Goal: Information Seeking & Learning: Learn about a topic

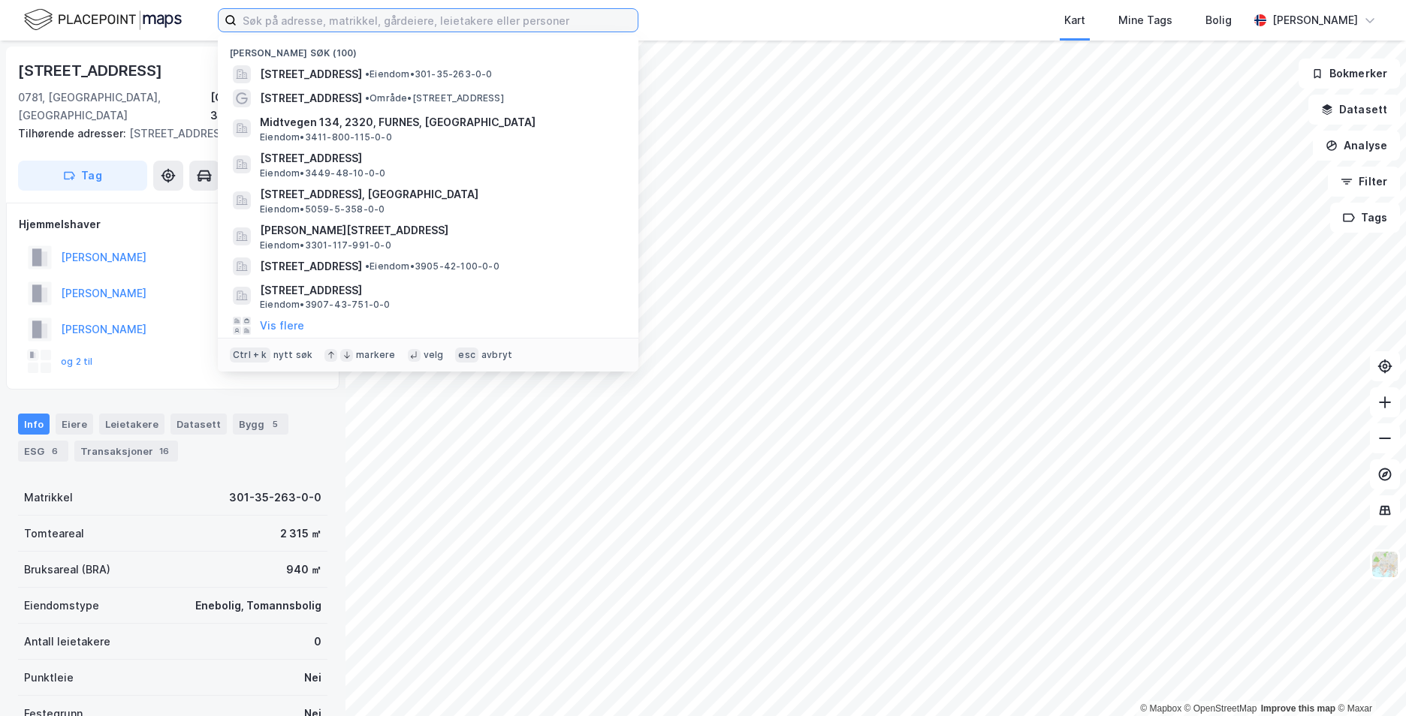
click at [325, 19] on input at bounding box center [437, 20] width 401 height 23
paste input "Carl Schøyens vei 8, 1513 MOSS"
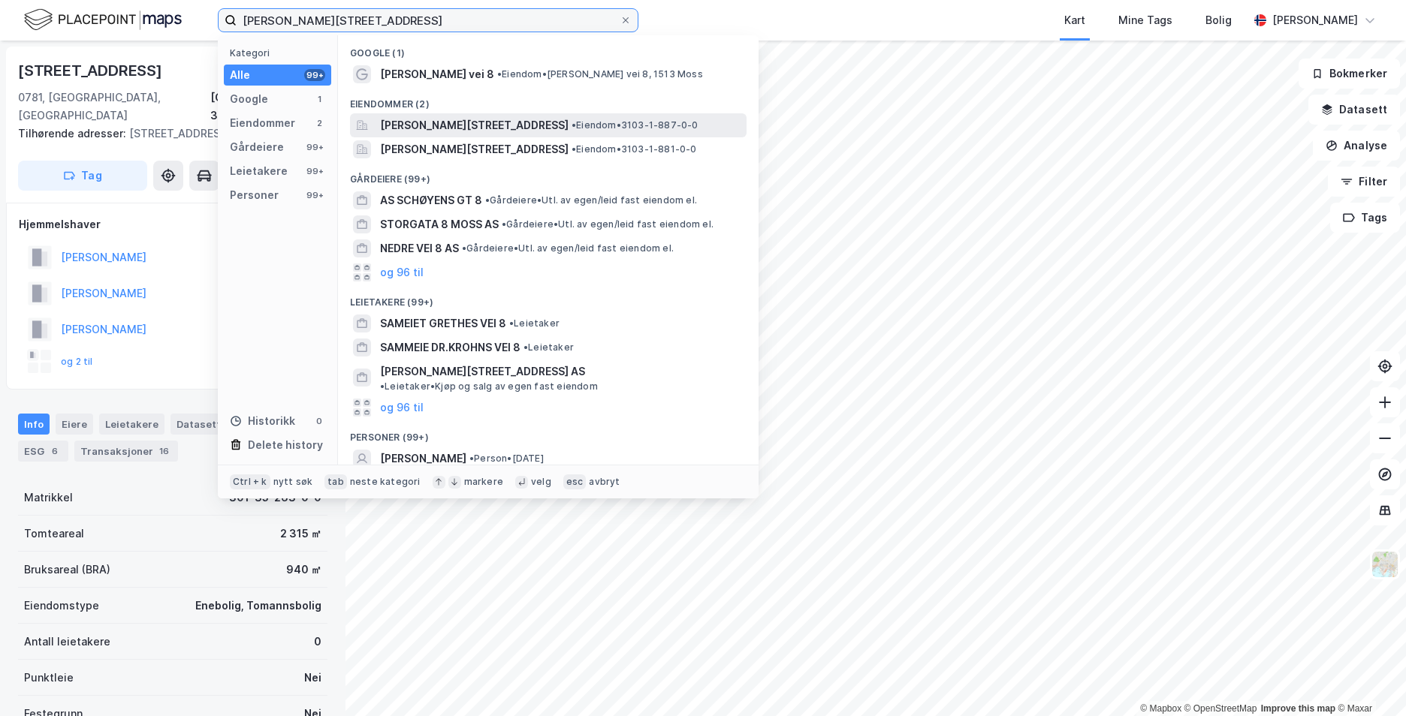
type input "Carl Schøyens vei 8, 1513 MOSS"
click at [429, 129] on span "[PERSON_NAME][STREET_ADDRESS]" at bounding box center [474, 125] width 188 height 18
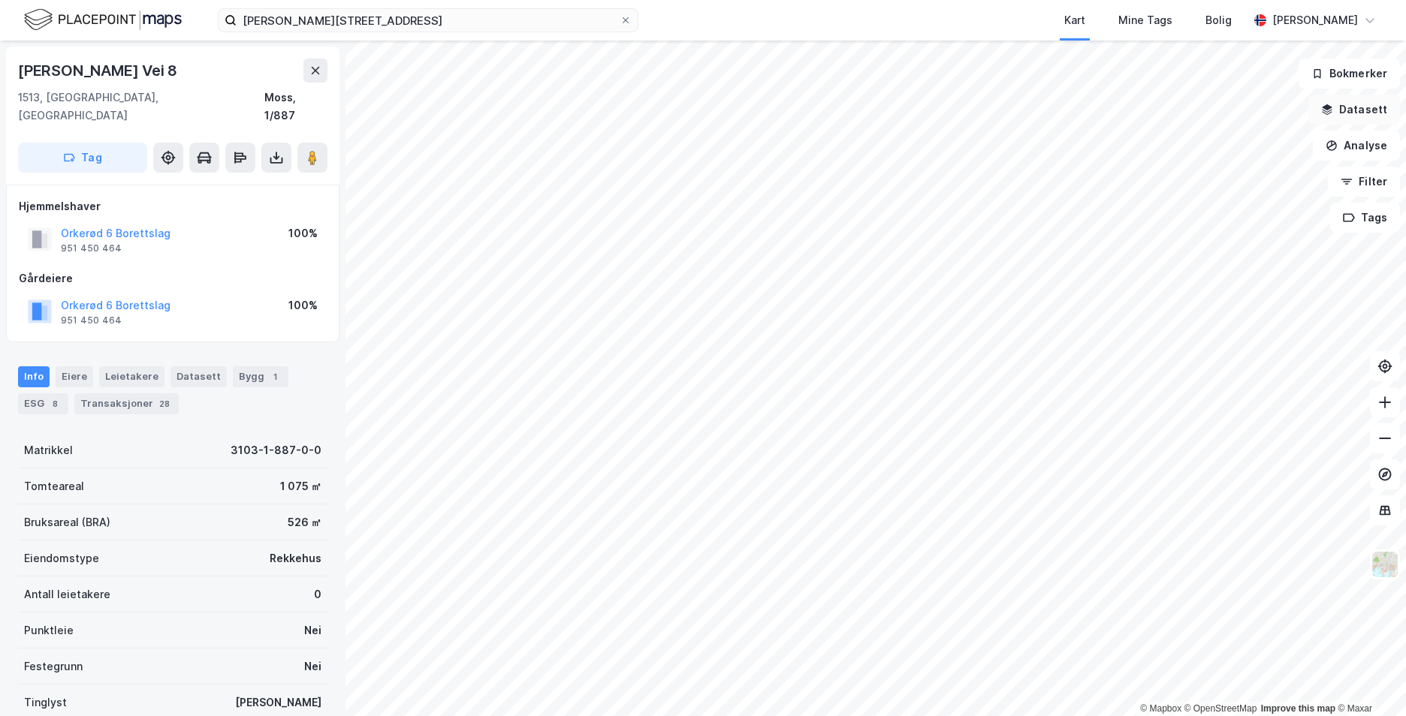
click at [1339, 113] on button "Datasett" at bounding box center [1354, 110] width 92 height 30
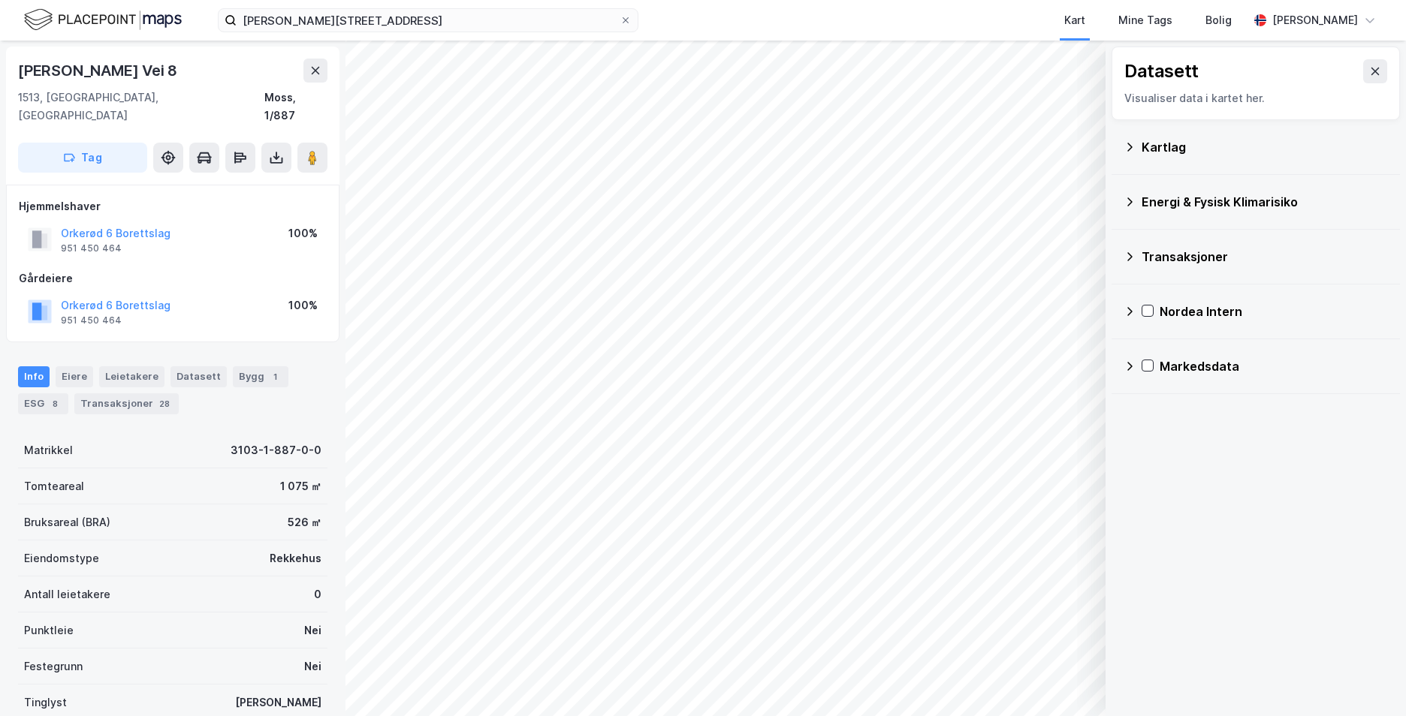
click at [1123, 149] on div "Kartlag" at bounding box center [1255, 147] width 288 height 55
click at [1126, 144] on icon at bounding box center [1129, 147] width 12 height 12
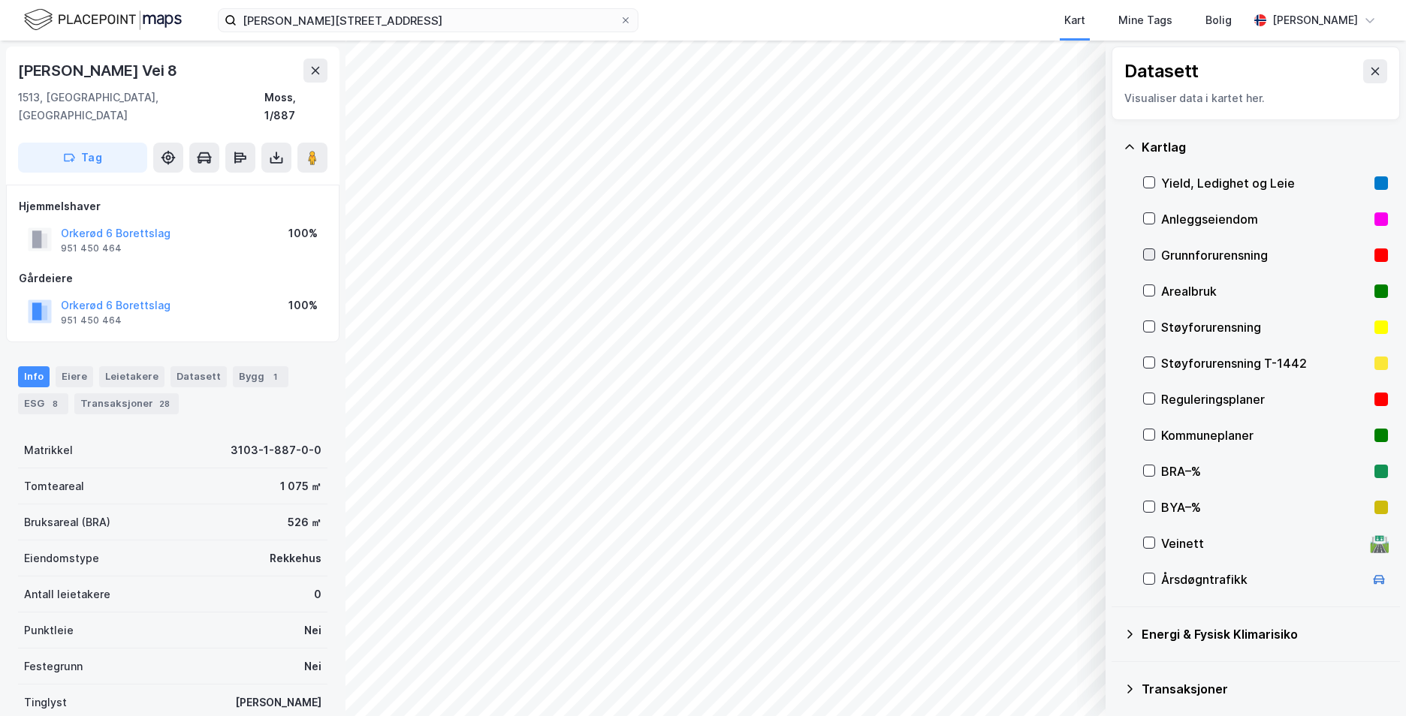
click at [1150, 261] on div at bounding box center [1149, 255] width 12 height 12
click at [1133, 146] on icon at bounding box center [1129, 147] width 12 height 12
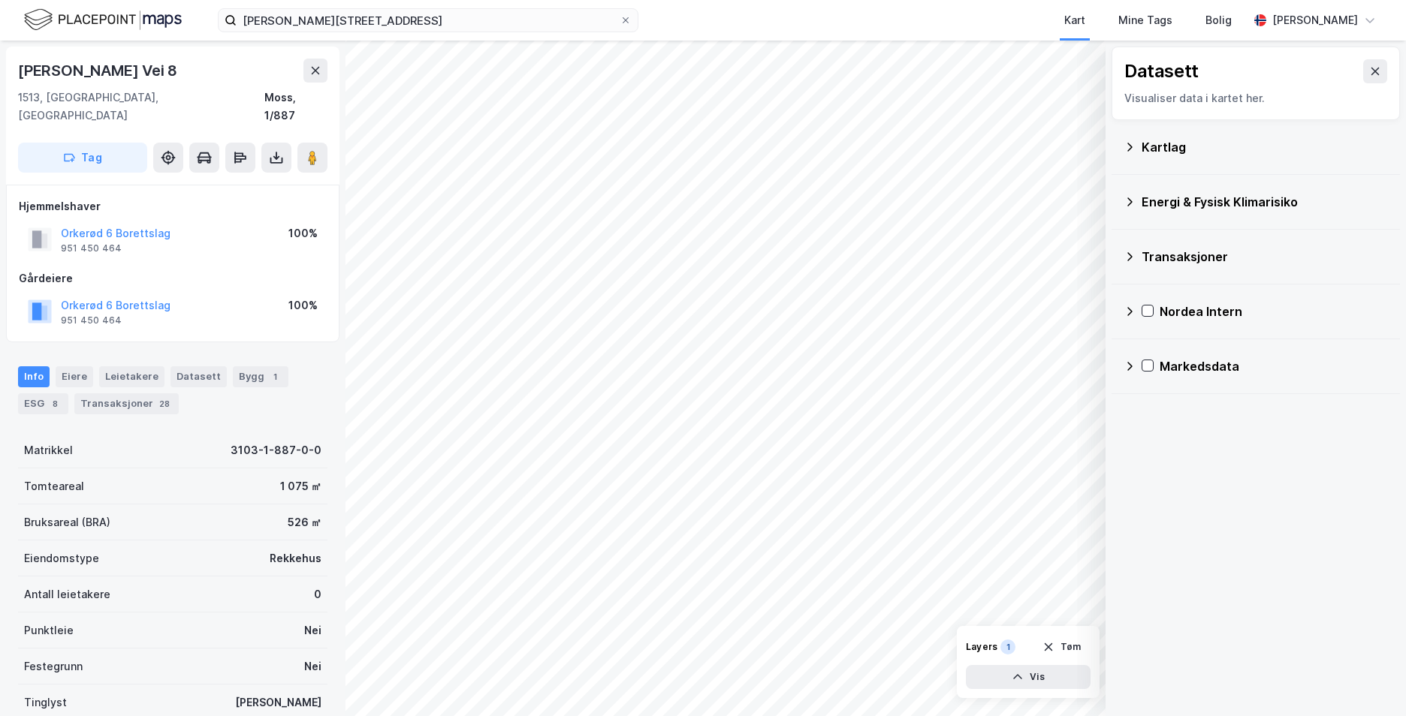
click at [1135, 198] on icon at bounding box center [1129, 202] width 12 height 12
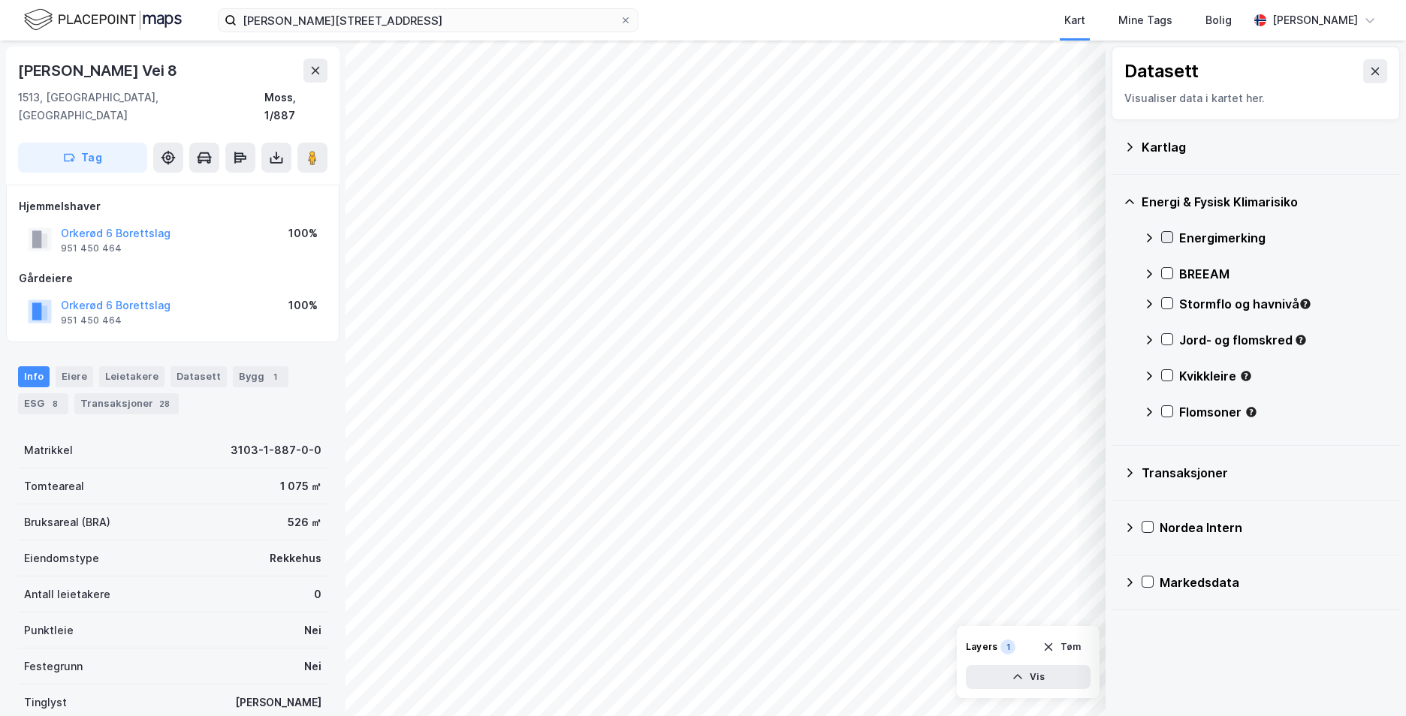
click at [1168, 233] on icon at bounding box center [1167, 237] width 11 height 11
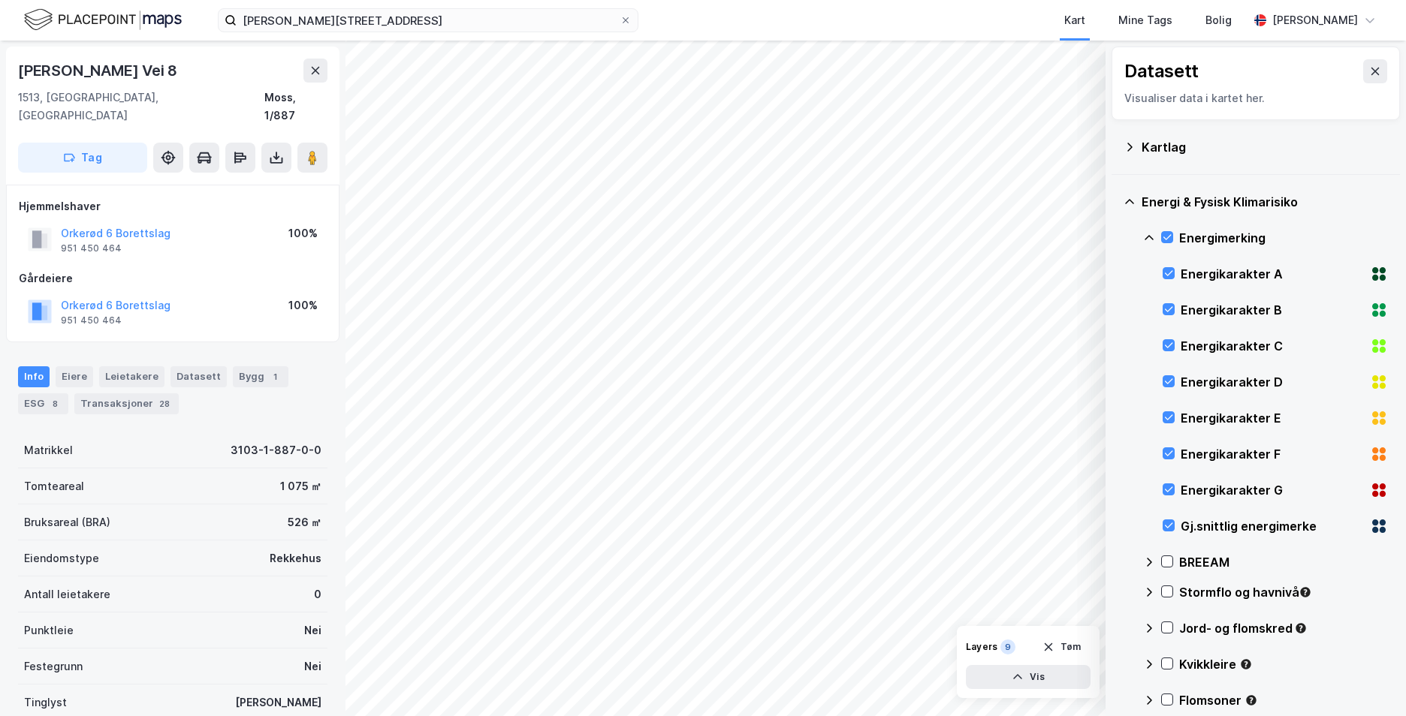
click at [1149, 232] on icon at bounding box center [1149, 238] width 12 height 12
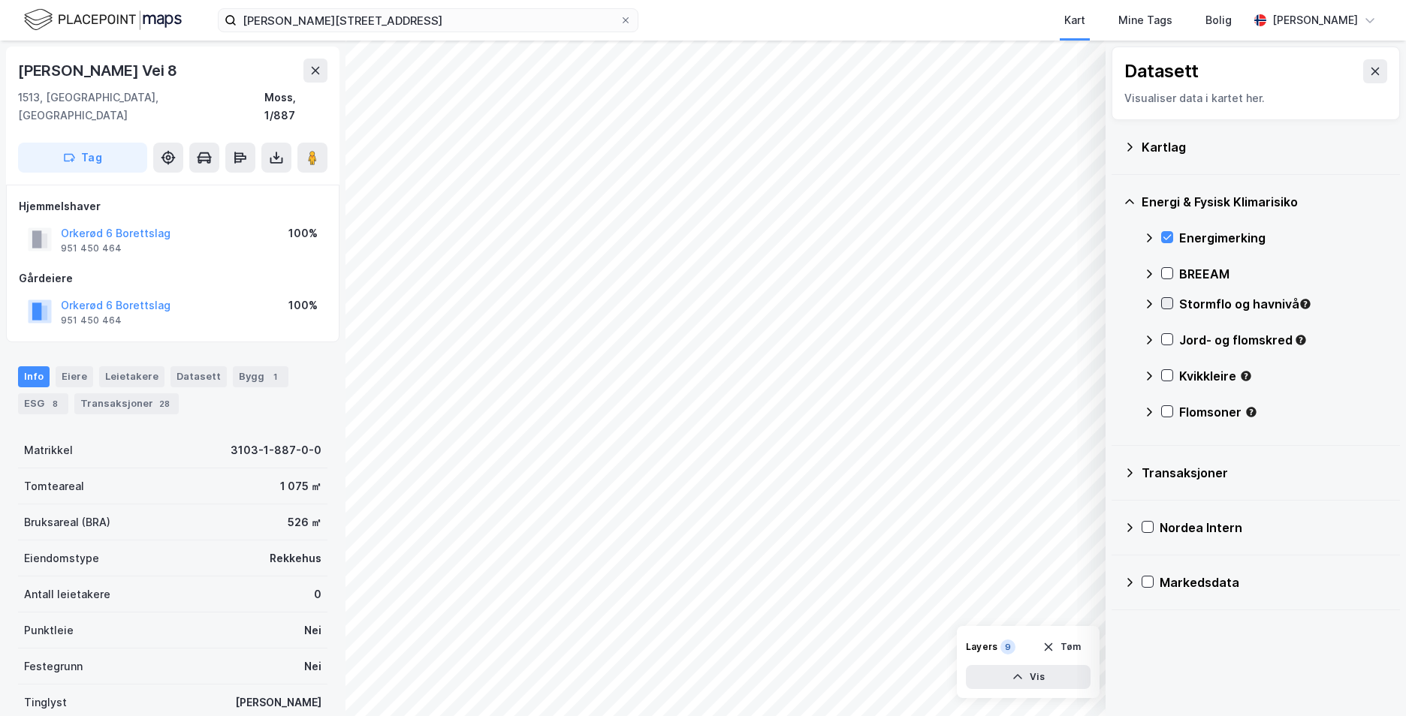
click at [1164, 301] on icon at bounding box center [1167, 303] width 11 height 11
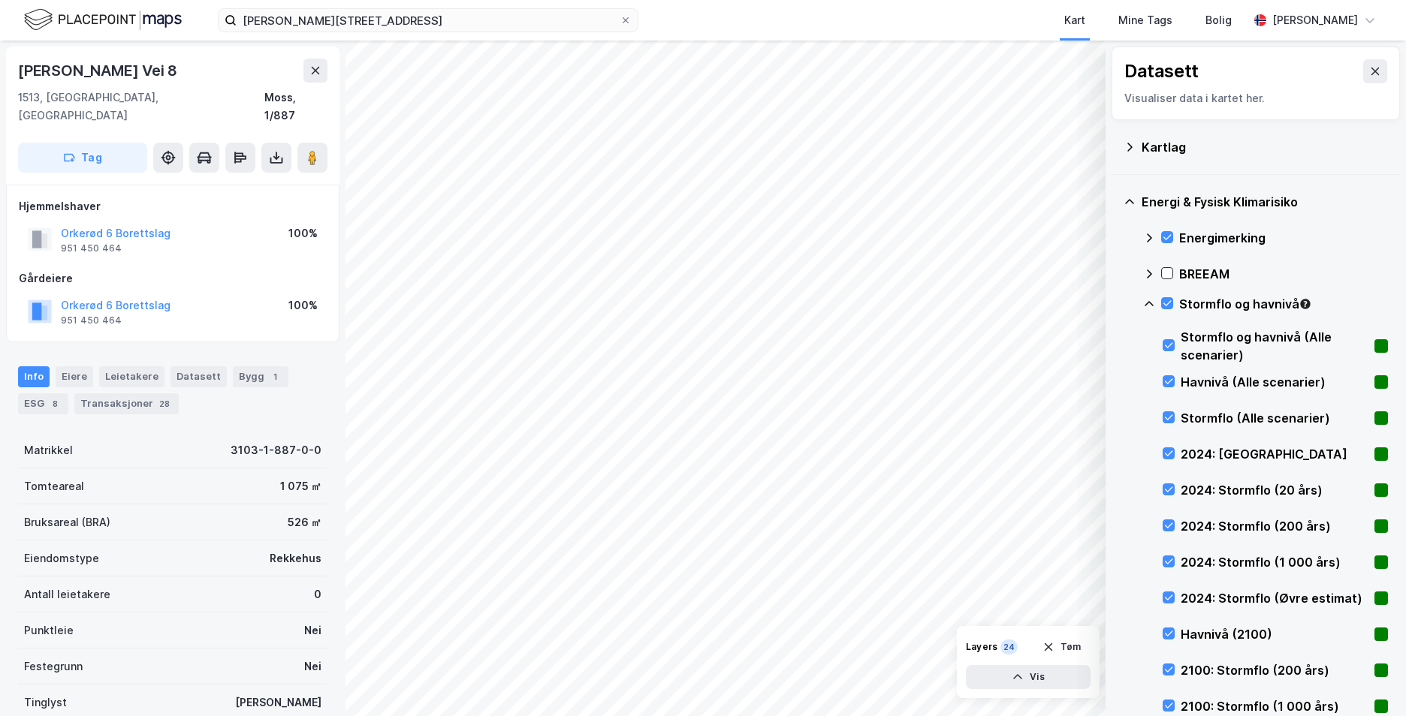
click at [1149, 304] on icon at bounding box center [1149, 304] width 12 height 12
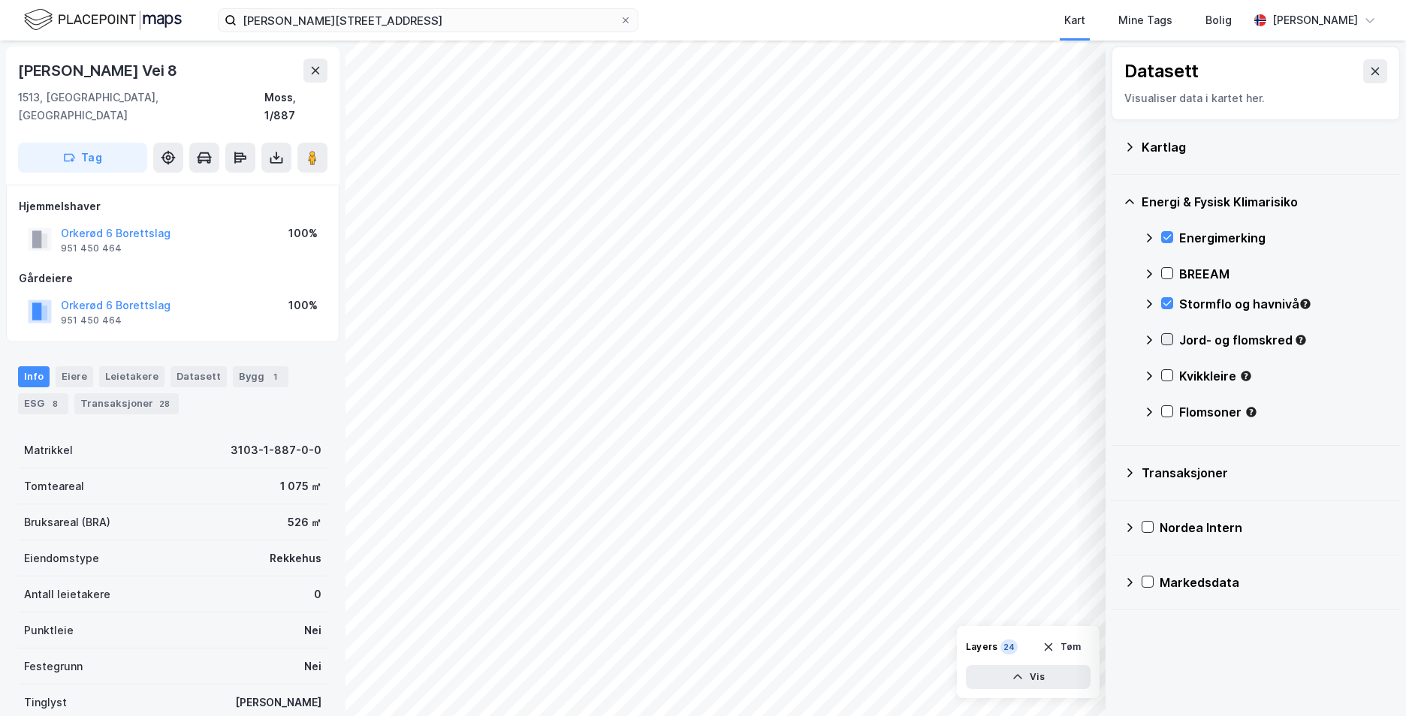
click at [1169, 341] on icon at bounding box center [1167, 339] width 11 height 11
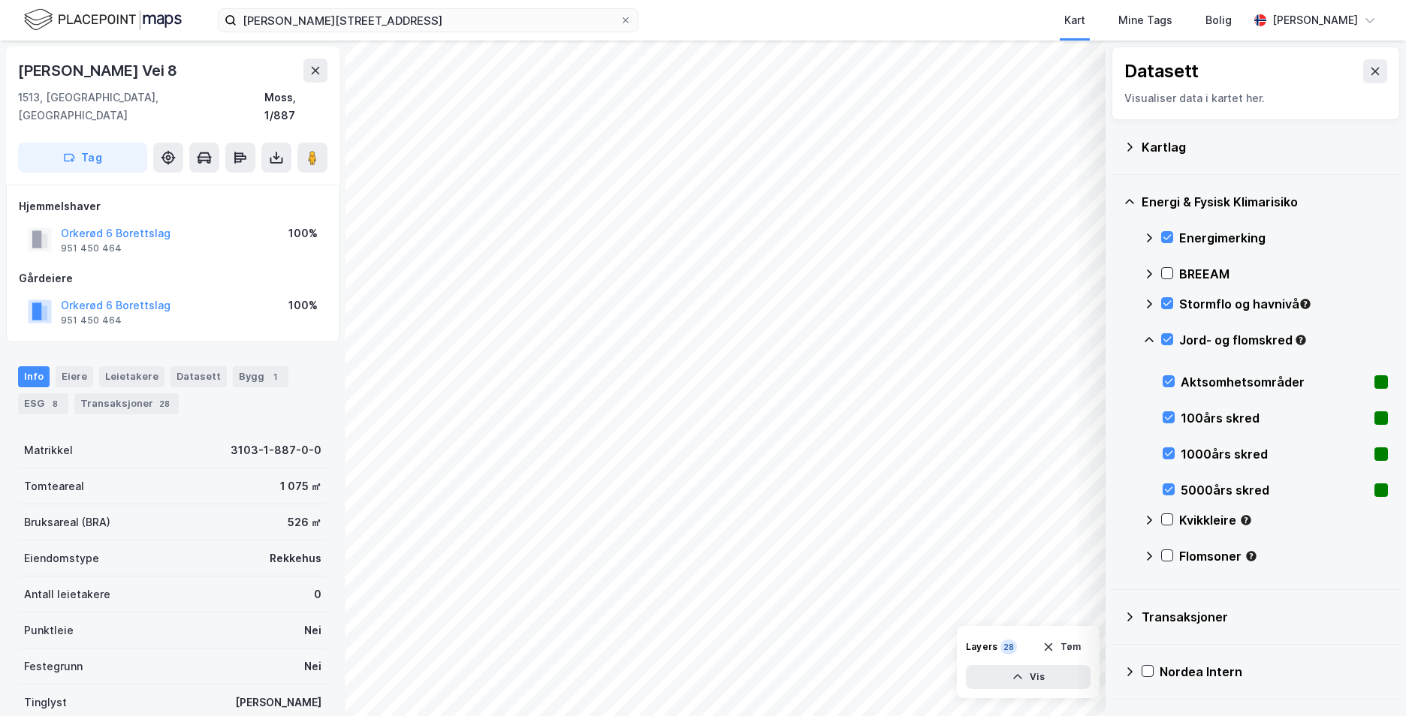
click at [1146, 339] on icon at bounding box center [1149, 340] width 12 height 12
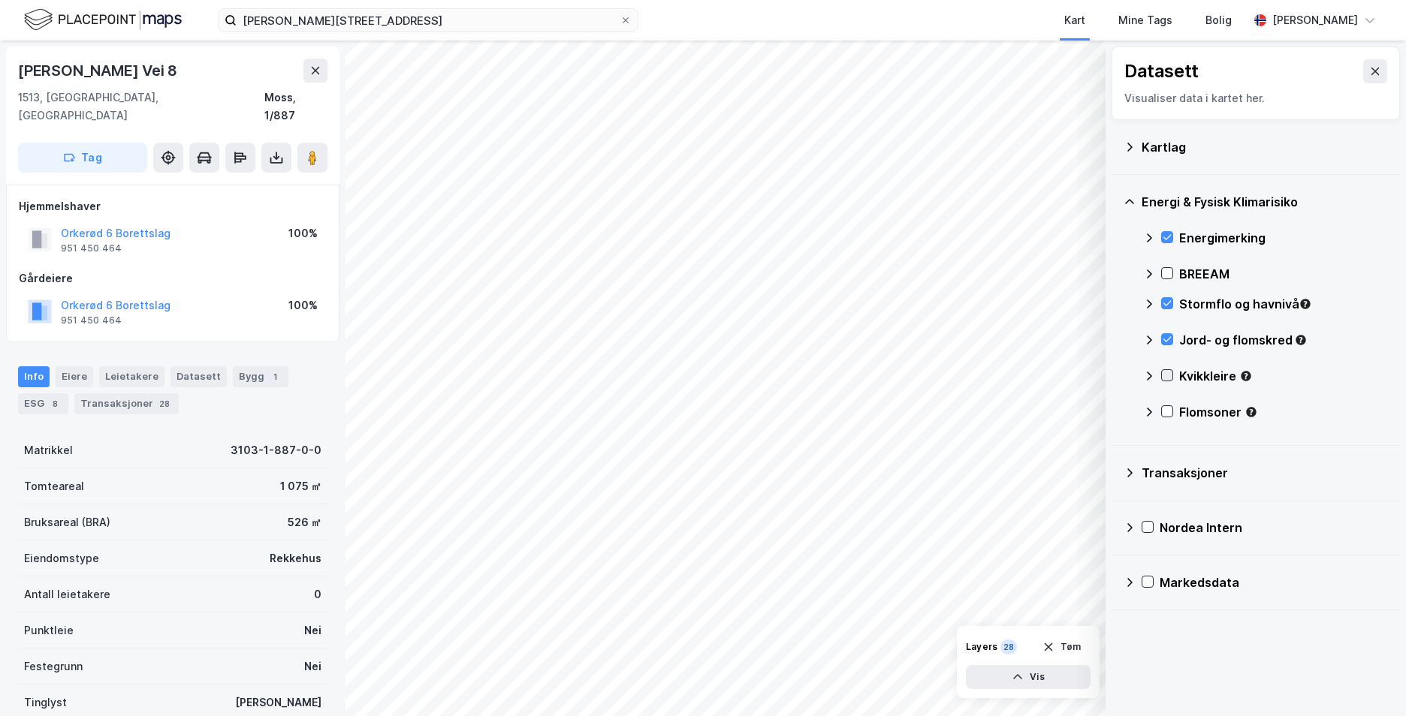
click at [1165, 379] on icon at bounding box center [1167, 375] width 11 height 11
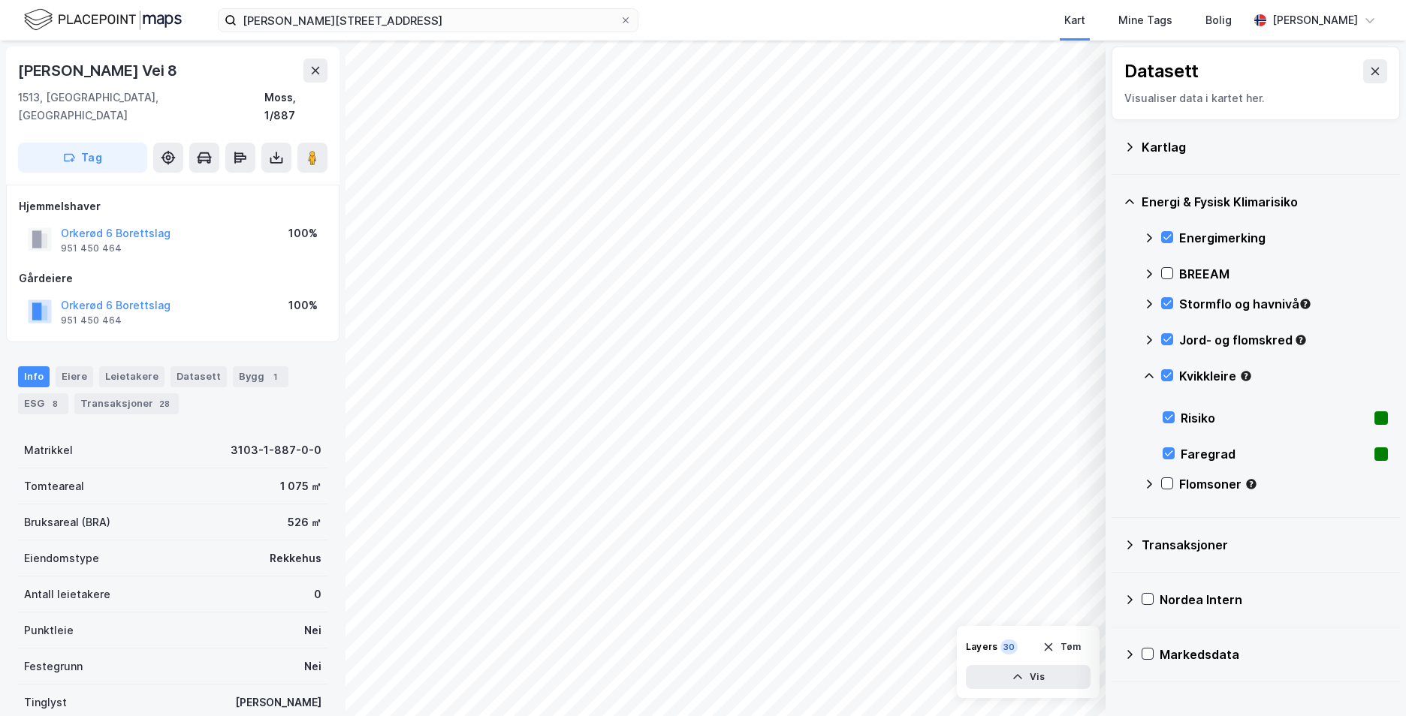
click at [1152, 372] on icon at bounding box center [1149, 376] width 12 height 12
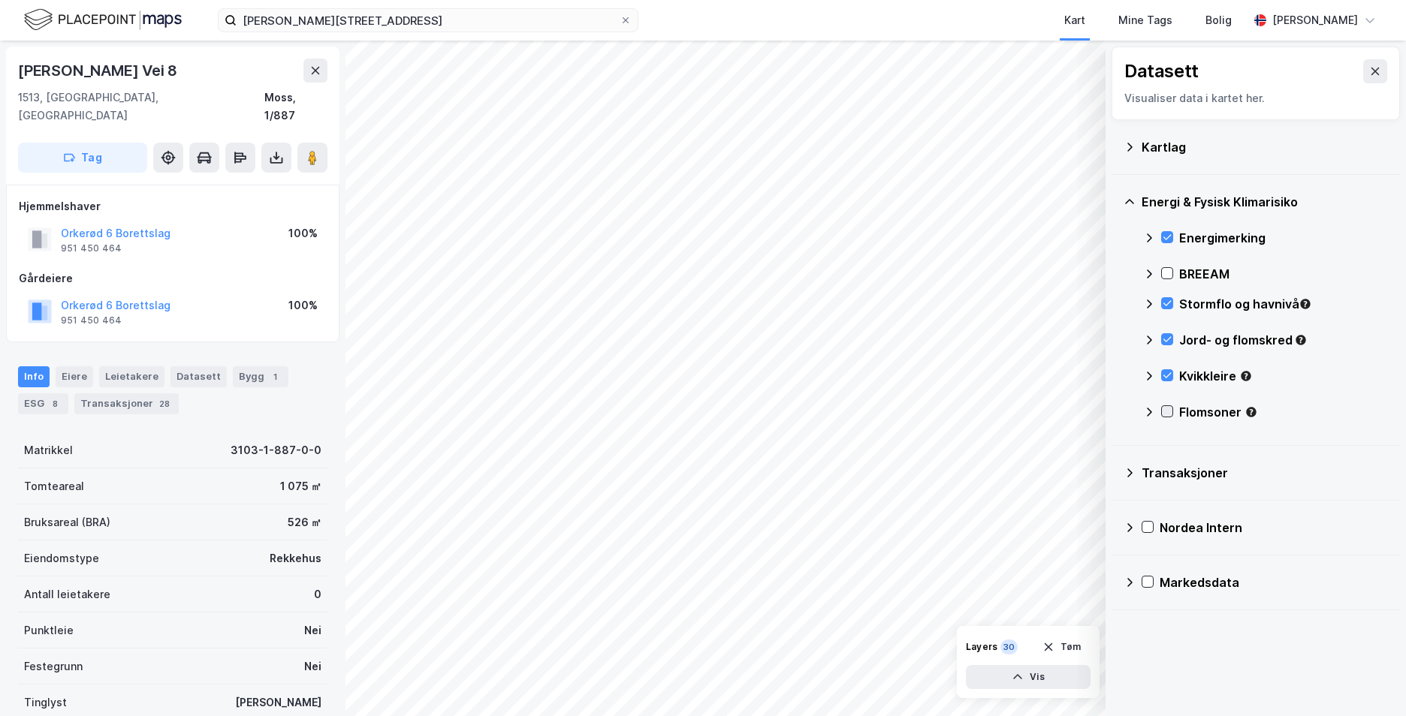
click at [1168, 405] on div at bounding box center [1167, 411] width 12 height 12
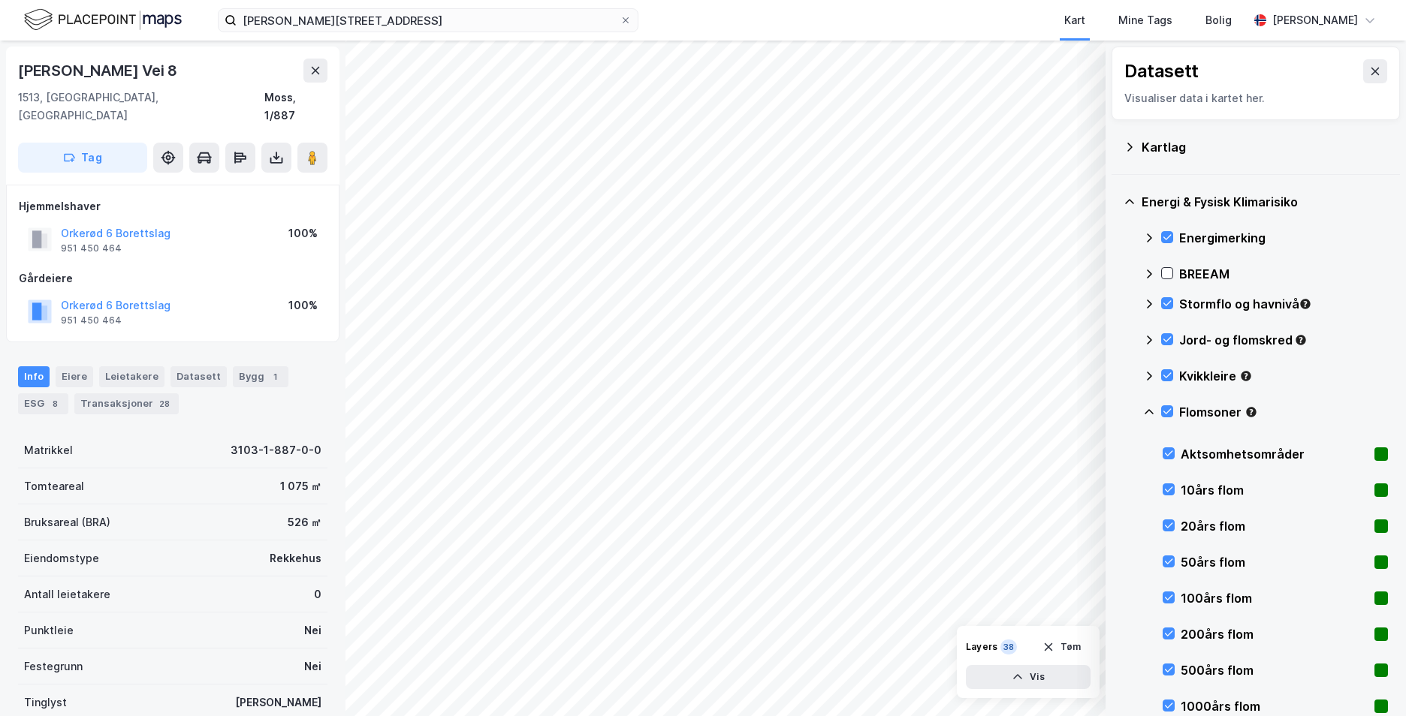
click at [1149, 408] on icon at bounding box center [1149, 412] width 12 height 12
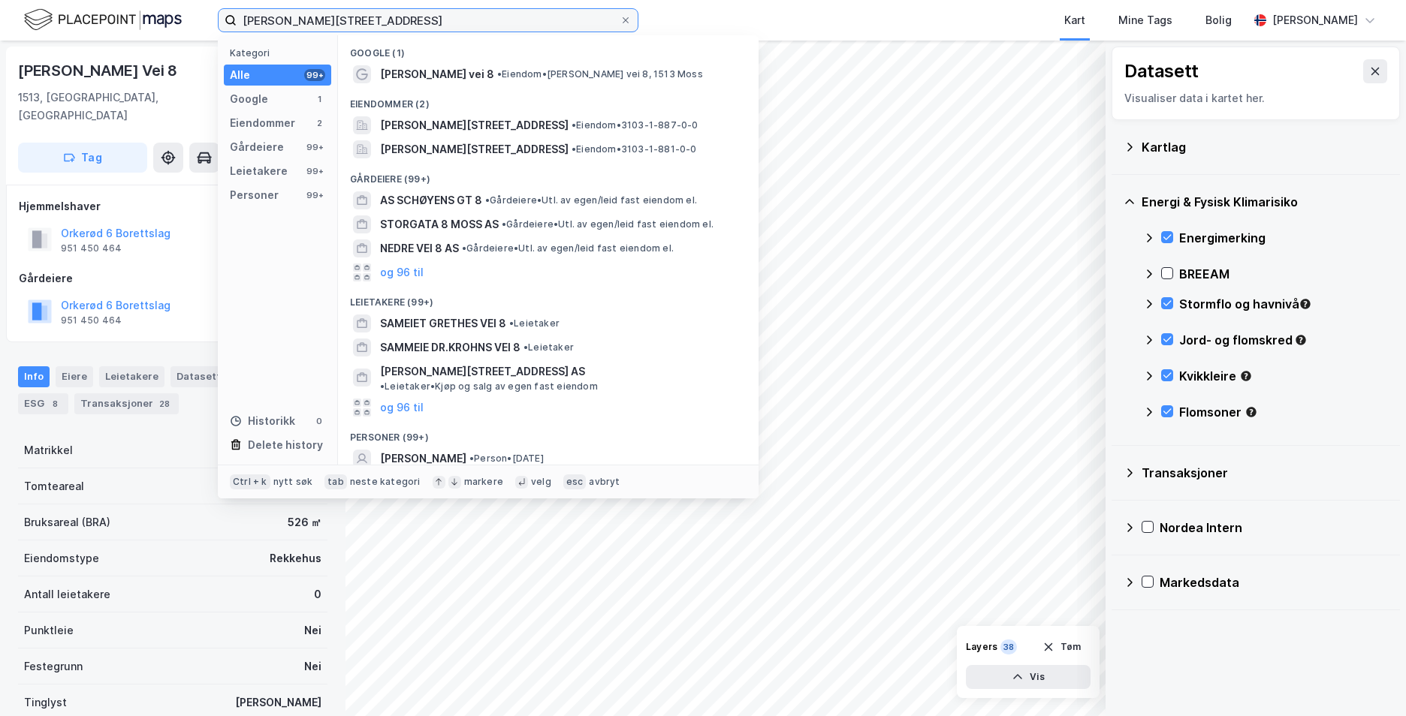
drag, startPoint x: 553, startPoint y: 26, endPoint x: 215, endPoint y: 20, distance: 338.7
click at [215, 20] on div "Carl Schøyens vei 8, 1513 MOSS Kategori Alle 99+ Google 1 Eiendommer 2 Gårdeier…" at bounding box center [703, 20] width 1406 height 41
click at [438, 20] on input "Carl Schøyens vei 8, 1513 MOSS" at bounding box center [428, 20] width 383 height 23
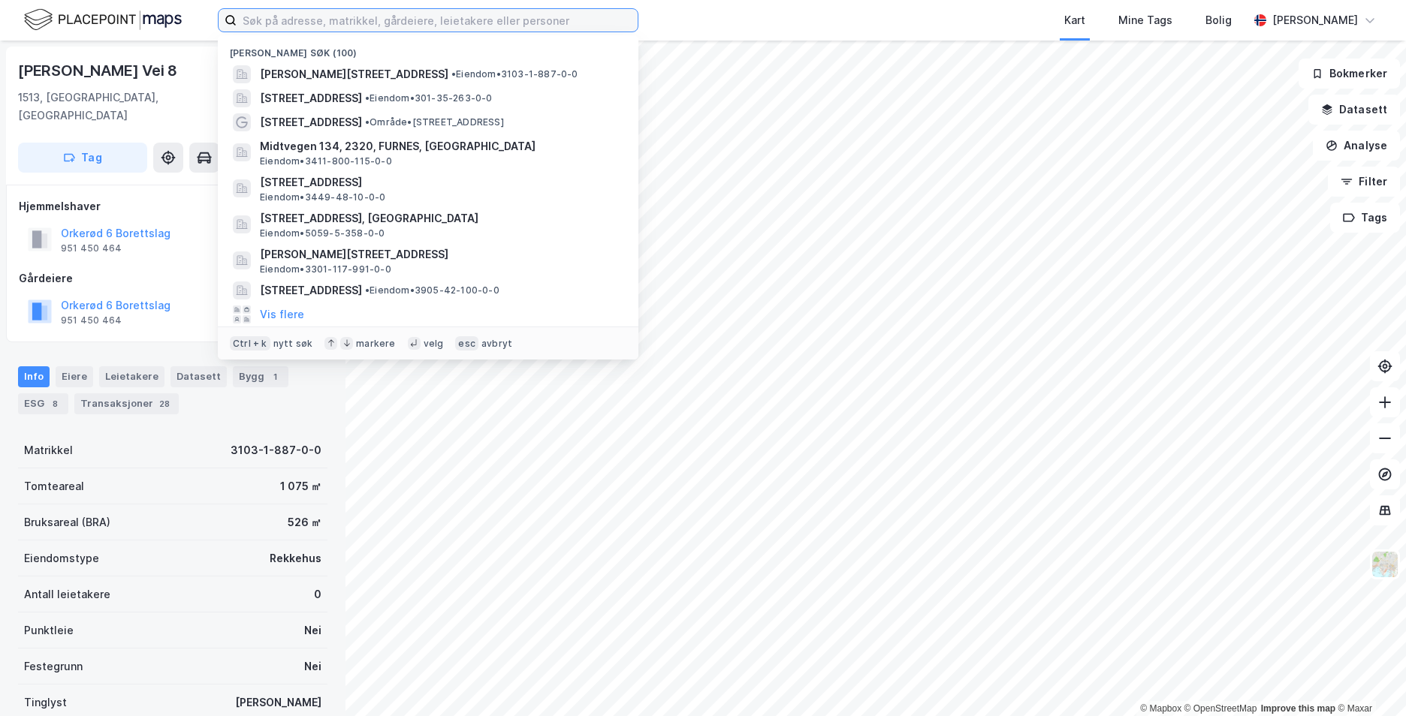
click at [326, 24] on input at bounding box center [437, 20] width 401 height 23
paste input "[STREET_ADDRESS]"
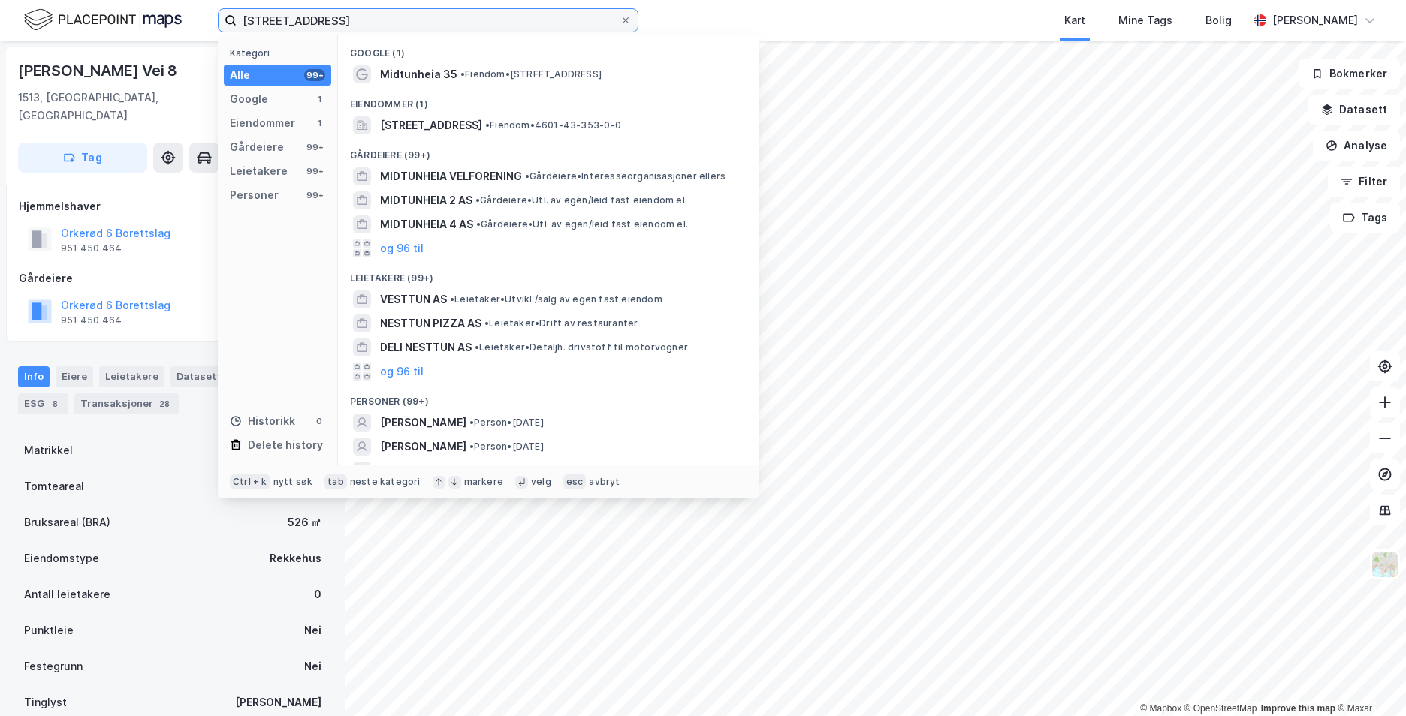
type input "[STREET_ADDRESS]"
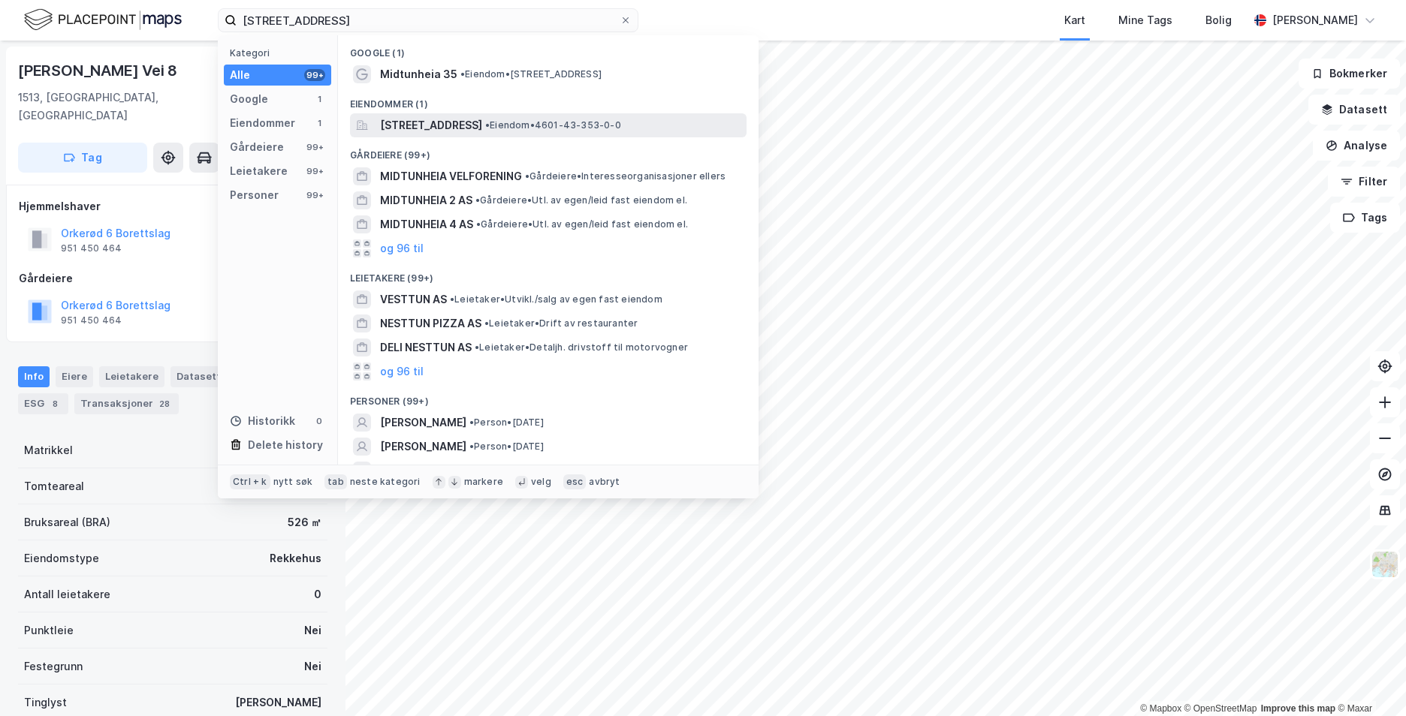
click at [462, 124] on span "[STREET_ADDRESS]" at bounding box center [431, 125] width 102 height 18
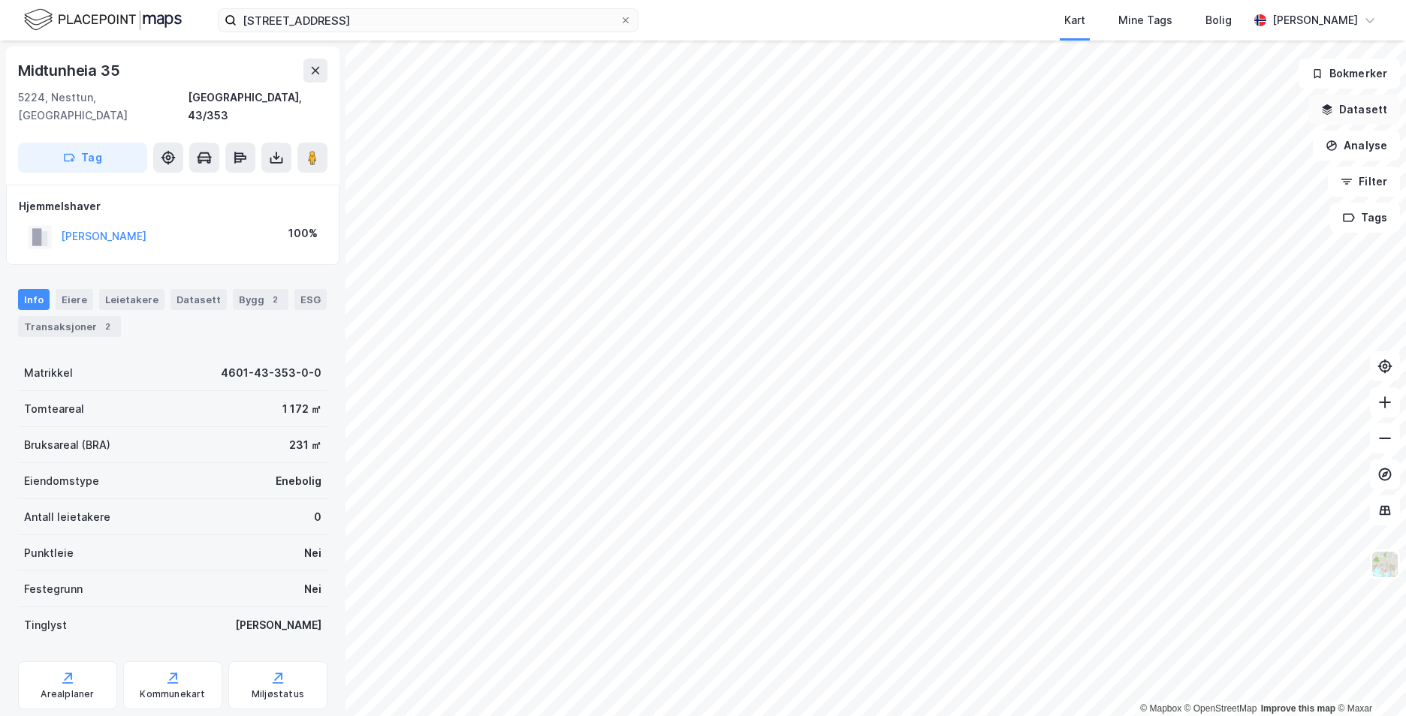
click at [1338, 116] on button "Datasett" at bounding box center [1354, 110] width 92 height 30
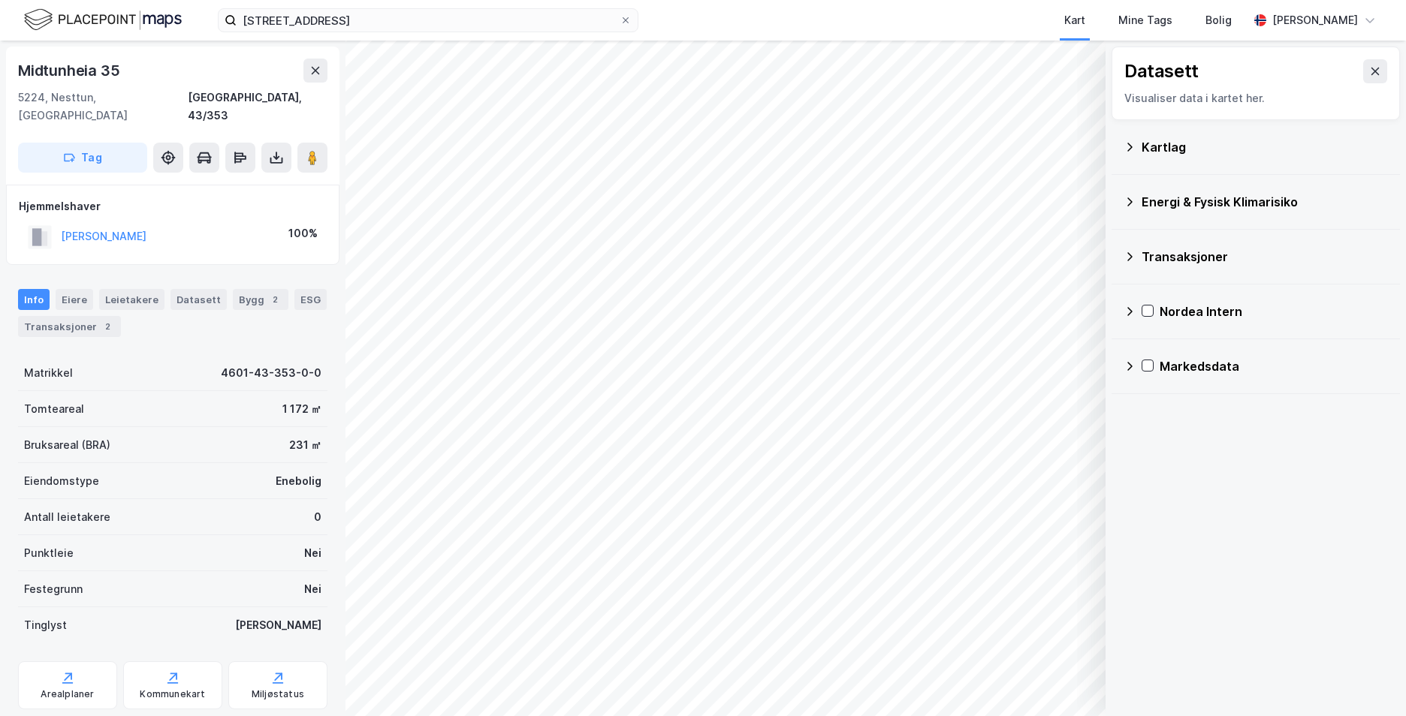
click at [1123, 141] on icon at bounding box center [1129, 147] width 12 height 12
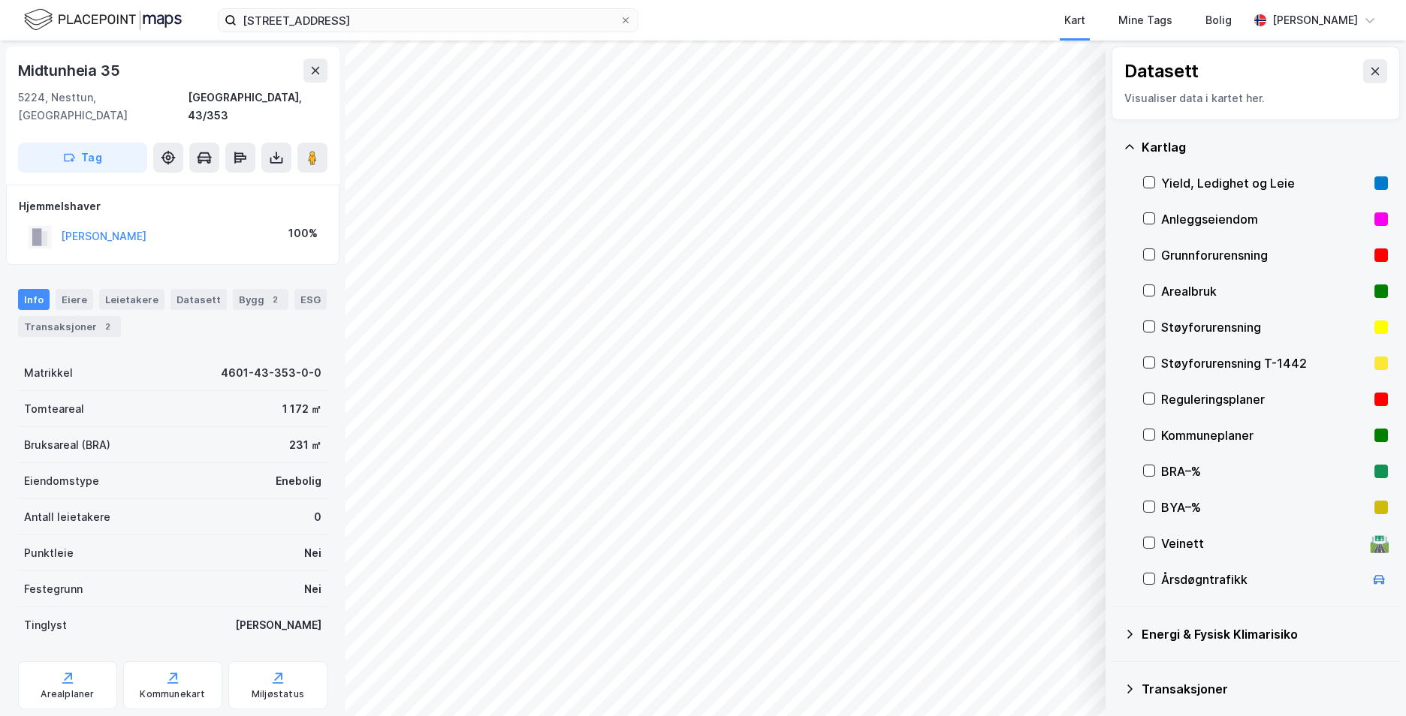
click at [1155, 254] on div "Grunnforurensning" at bounding box center [1265, 255] width 245 height 36
click at [1129, 148] on icon at bounding box center [1129, 147] width 12 height 12
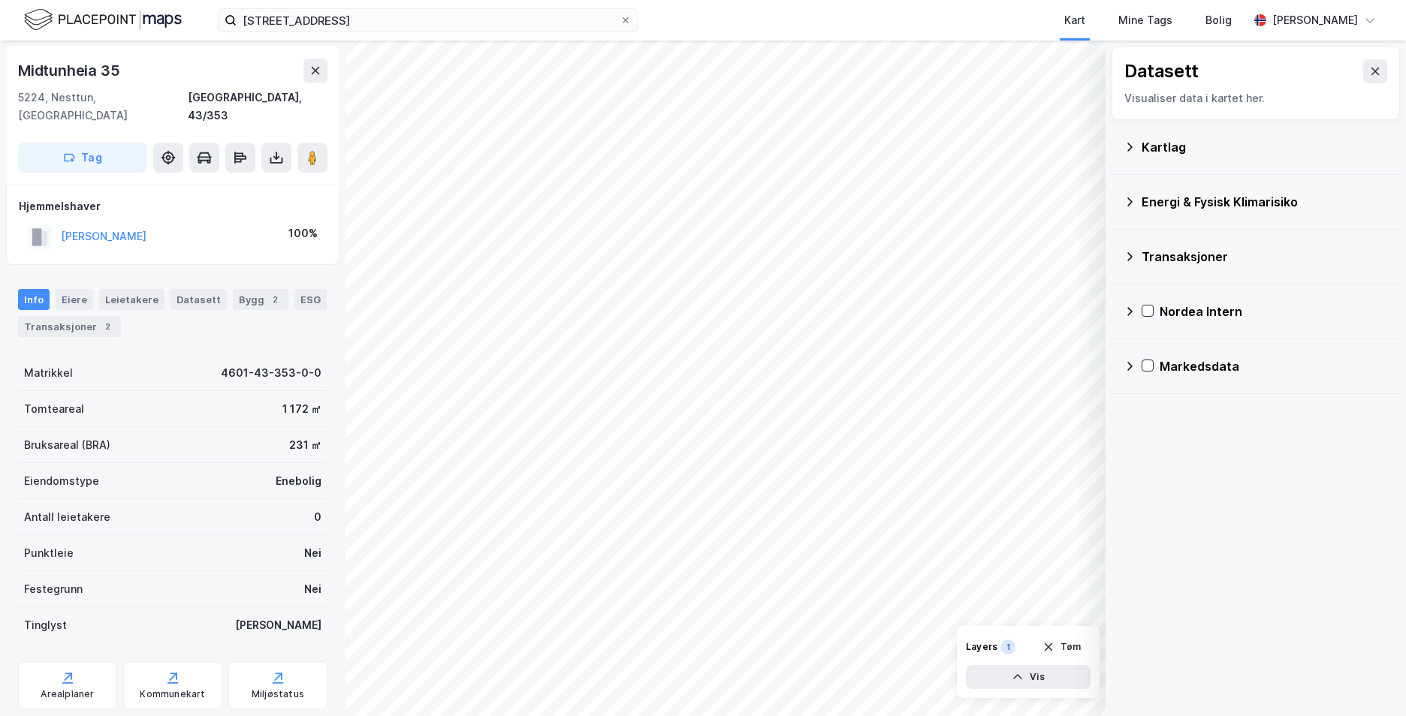
click at [1131, 197] on icon at bounding box center [1129, 202] width 12 height 12
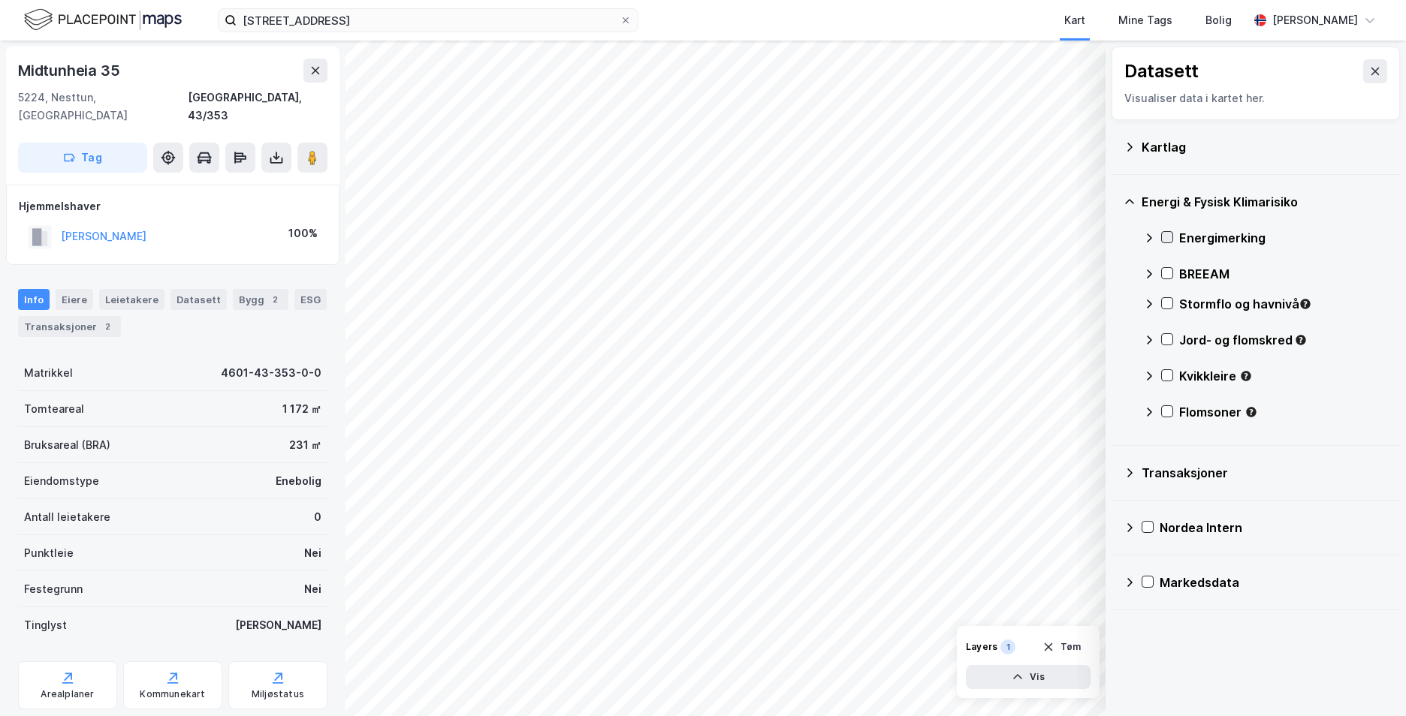
click at [1164, 240] on icon at bounding box center [1167, 237] width 11 height 11
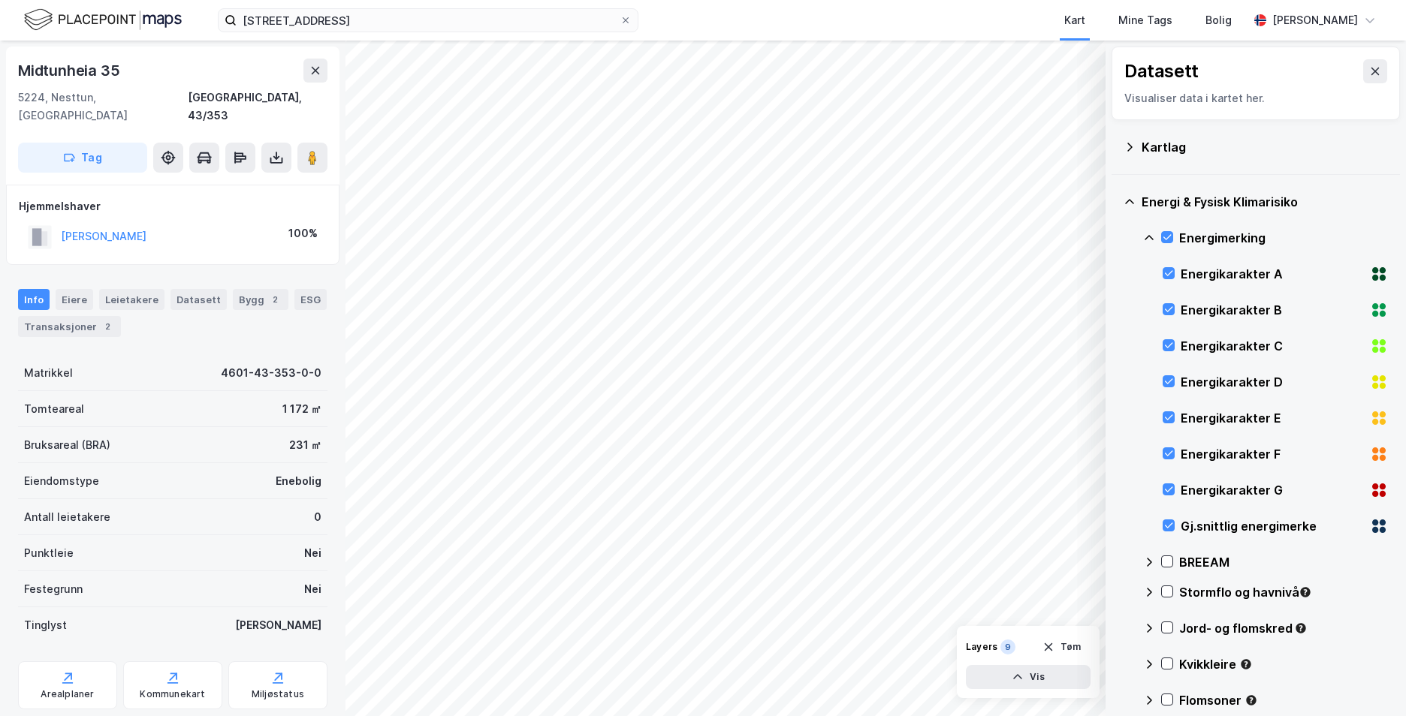
click at [1150, 238] on icon at bounding box center [1149, 238] width 12 height 12
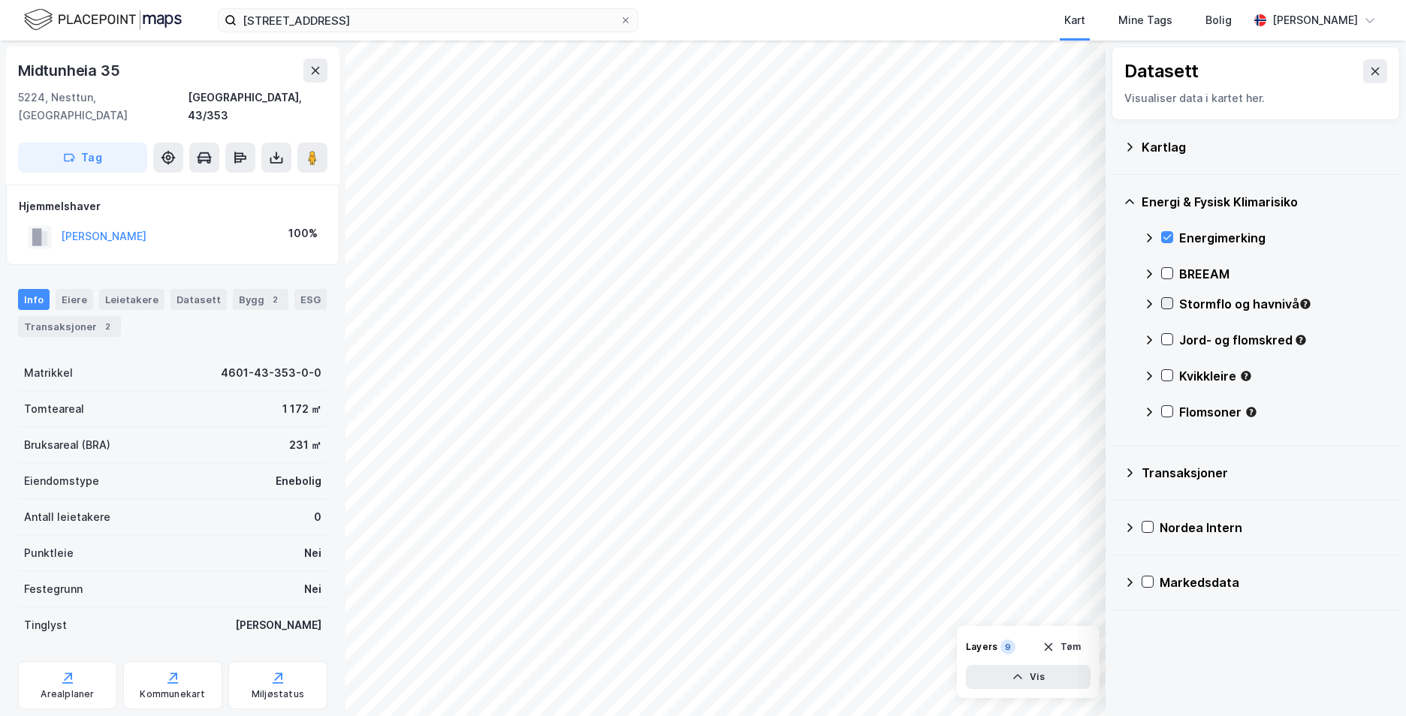
click at [1161, 304] on div at bounding box center [1167, 303] width 12 height 12
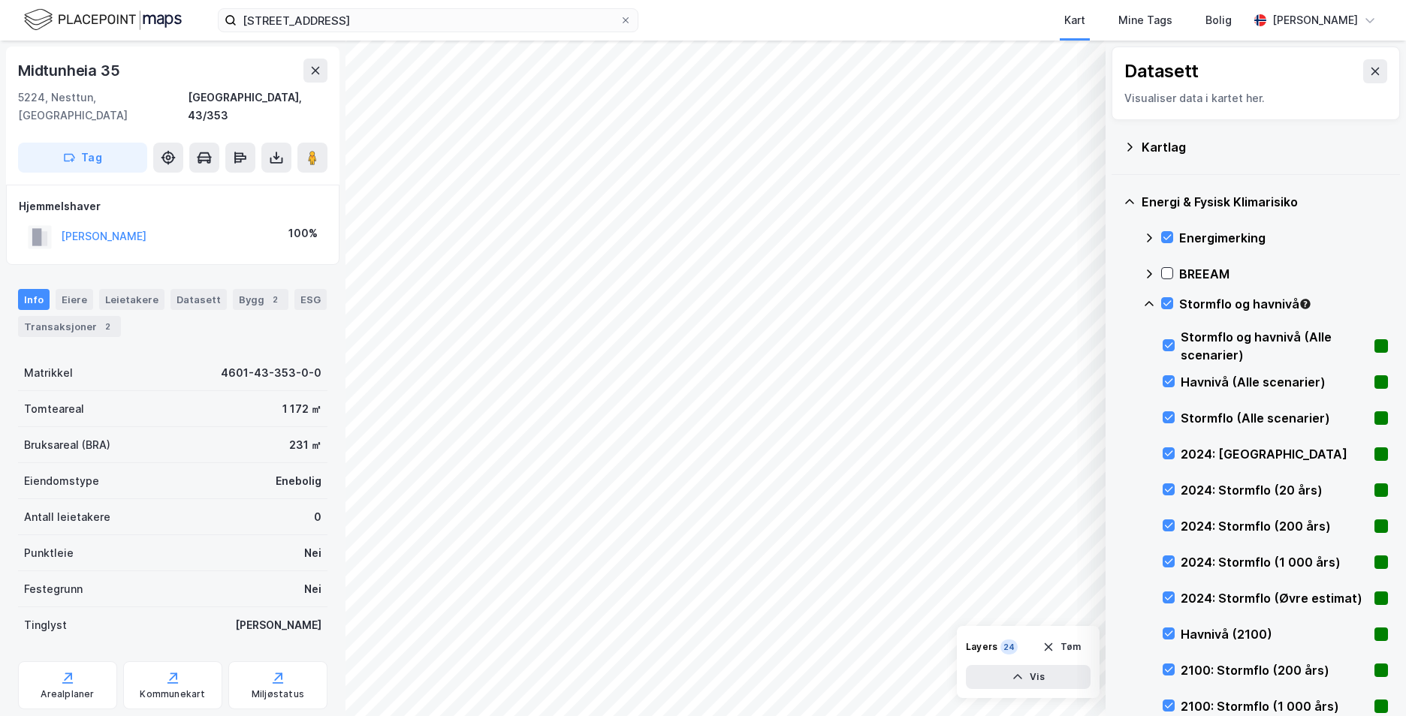
click at [1146, 299] on icon at bounding box center [1149, 304] width 12 height 12
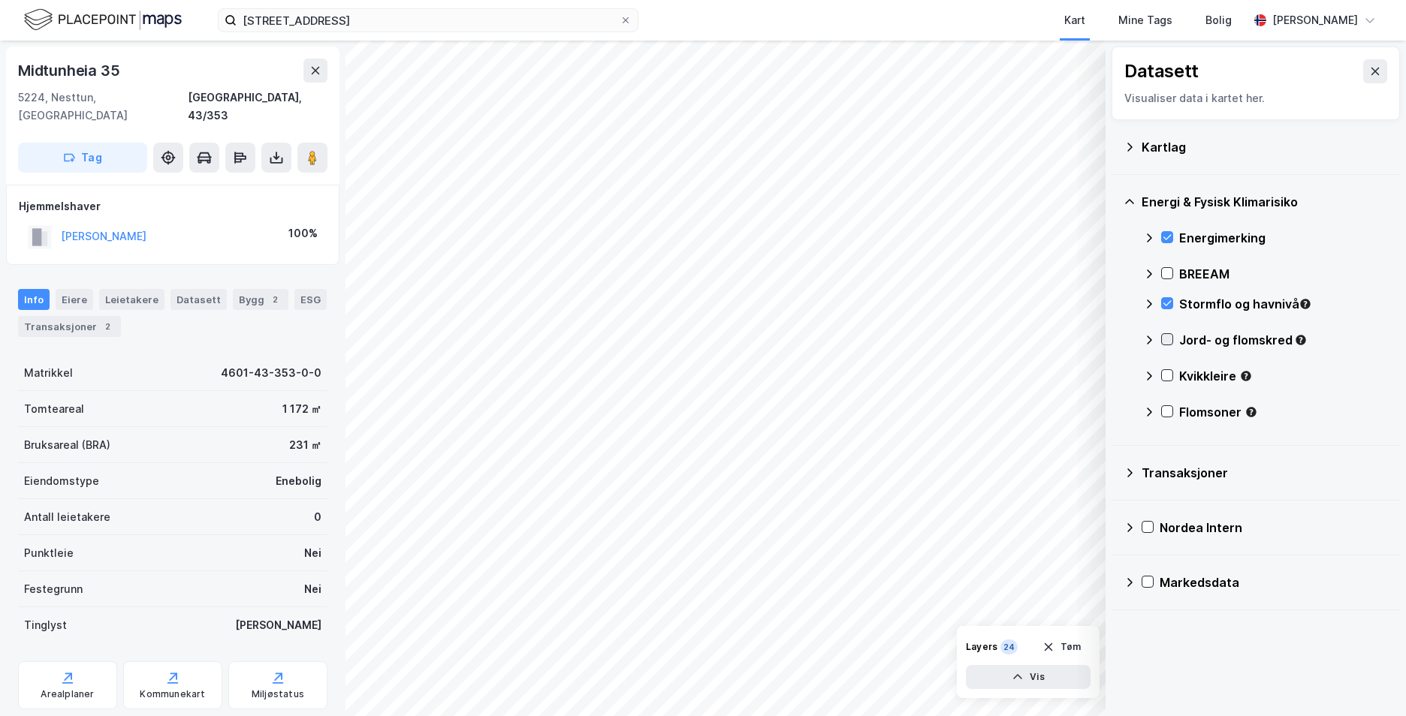
click at [1163, 342] on icon at bounding box center [1167, 339] width 11 height 11
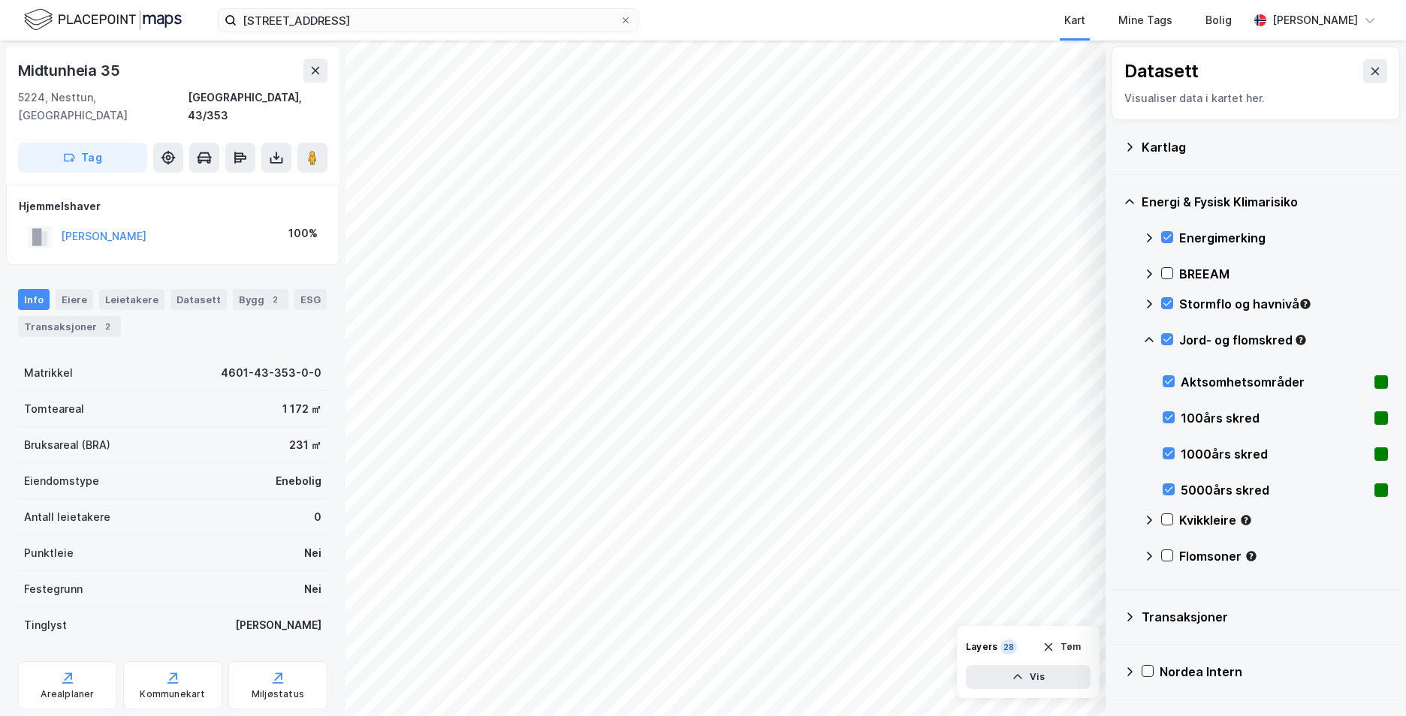
click at [1153, 341] on icon at bounding box center [1148, 339] width 9 height 5
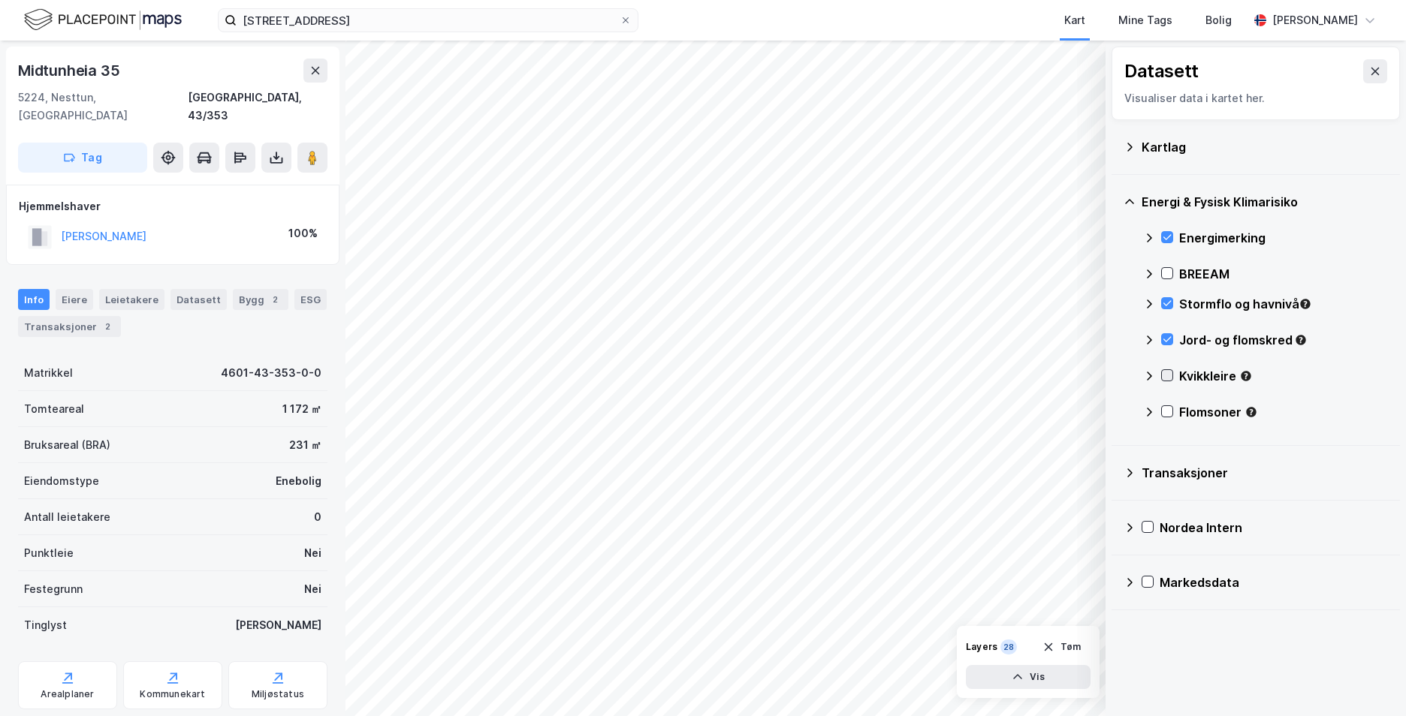
click at [1171, 380] on icon at bounding box center [1167, 375] width 11 height 11
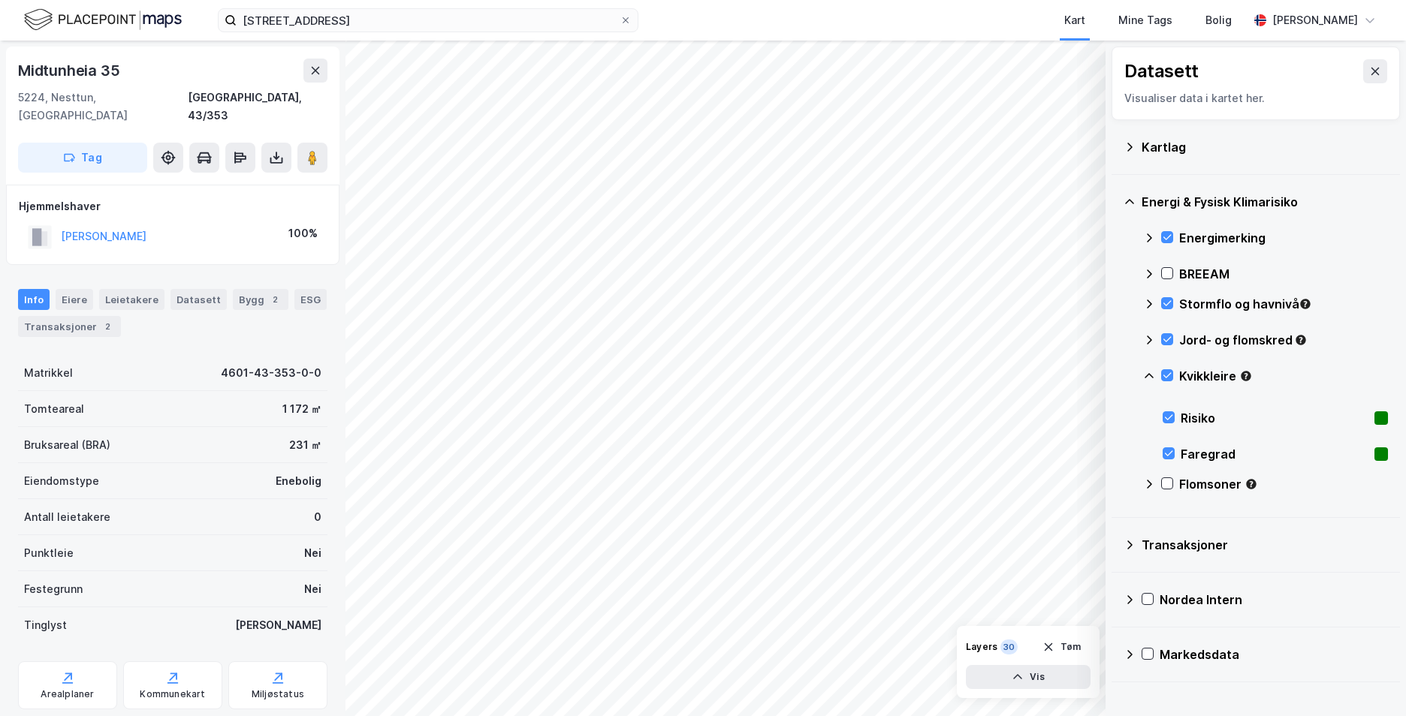
click at [1150, 374] on icon at bounding box center [1149, 376] width 12 height 12
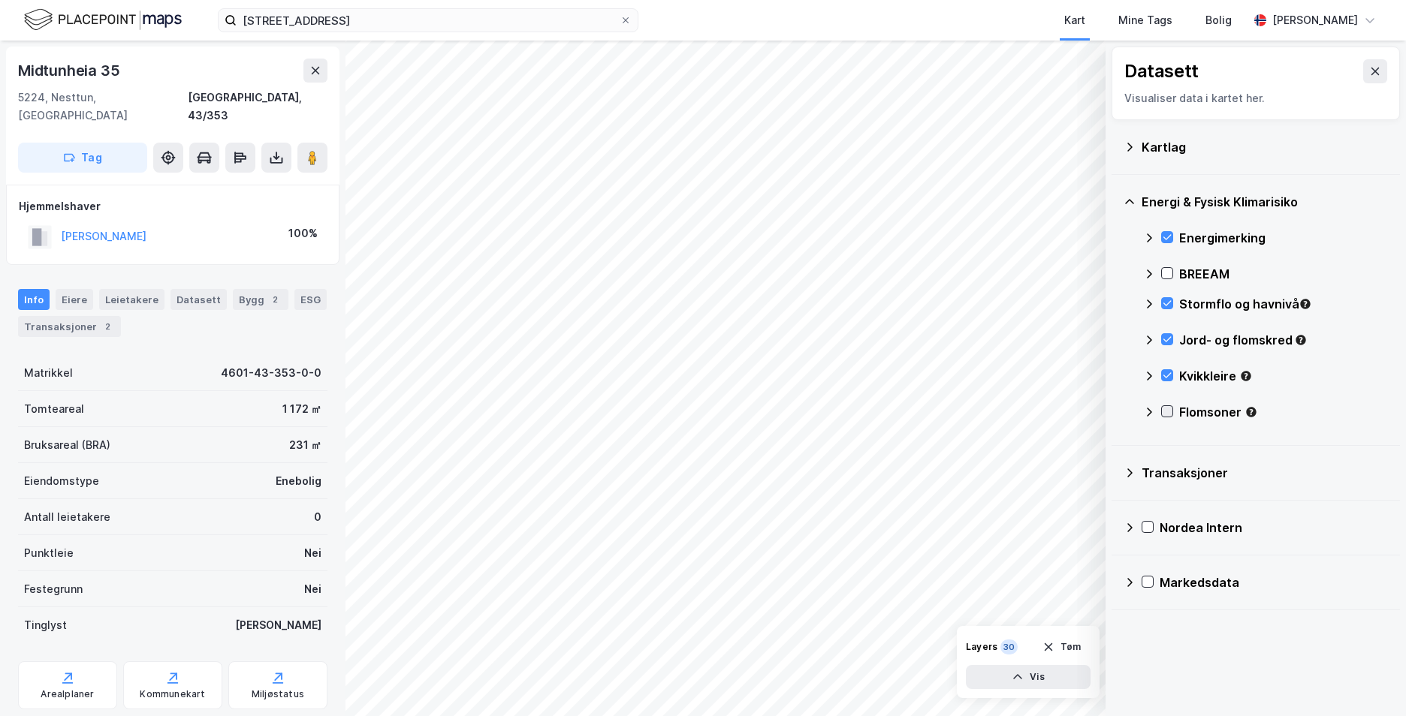
click at [1164, 411] on icon at bounding box center [1167, 411] width 11 height 11
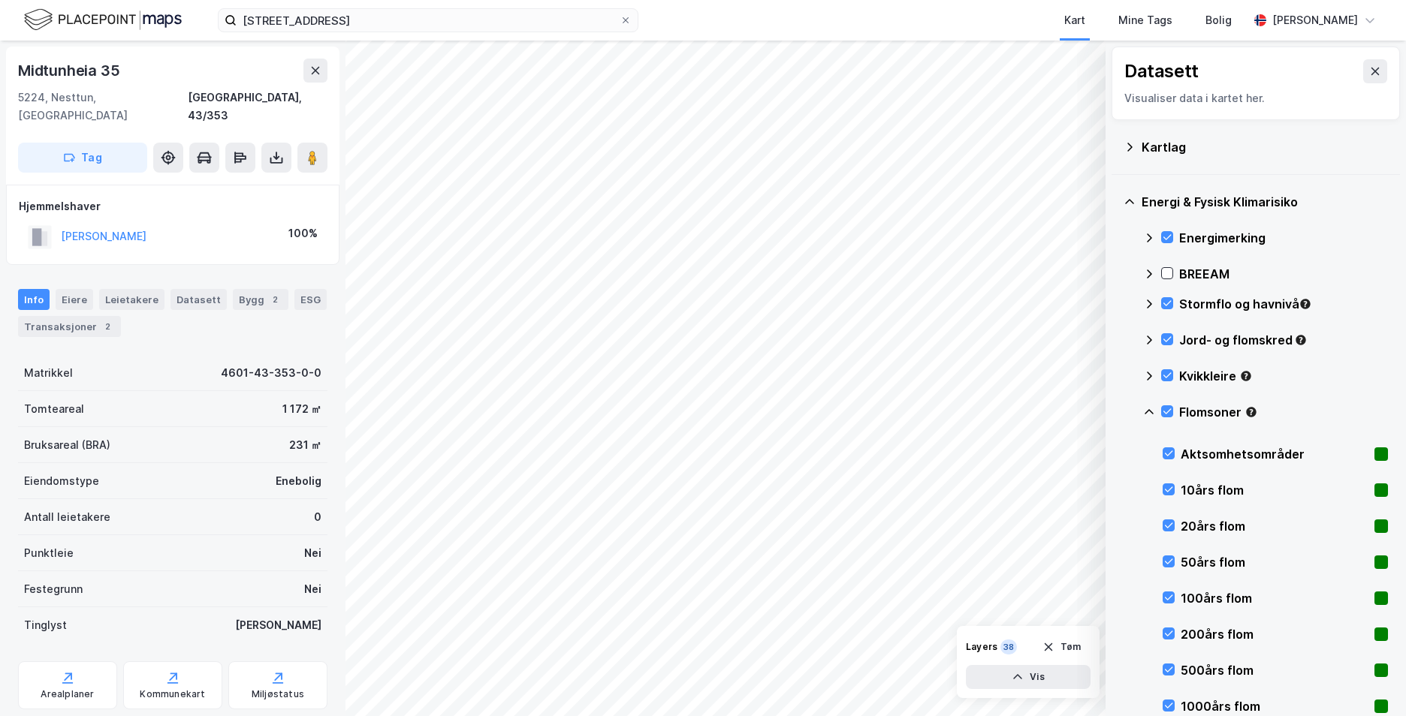
click at [1150, 409] on icon at bounding box center [1149, 412] width 12 height 12
